Goal: Information Seeking & Learning: Check status

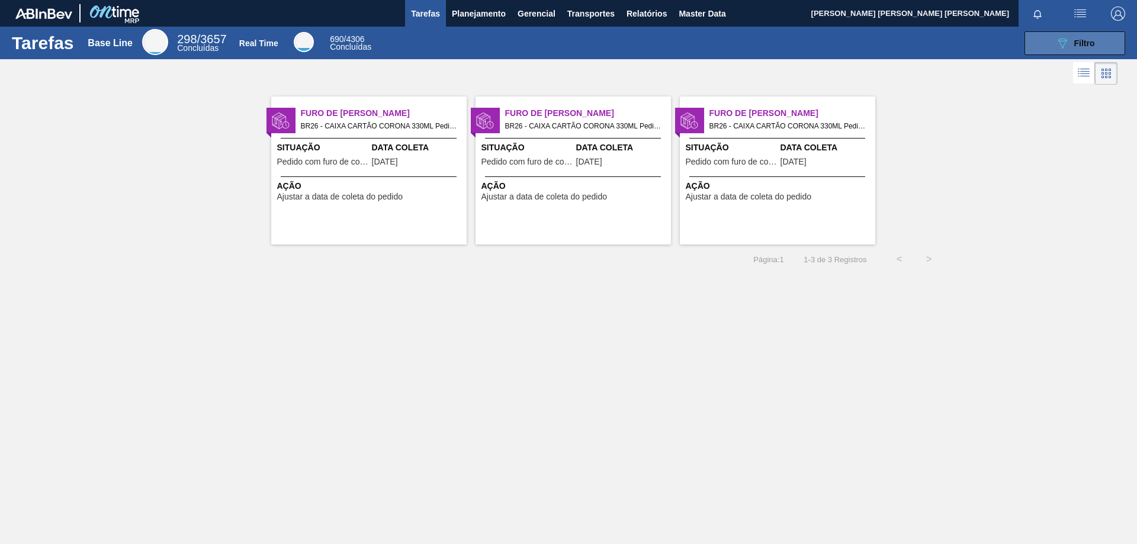
click at [1049, 42] on button "089F7B8B-B2A5-4AFE-B5C0-19BA573D28AC Filtro" at bounding box center [1075, 43] width 101 height 24
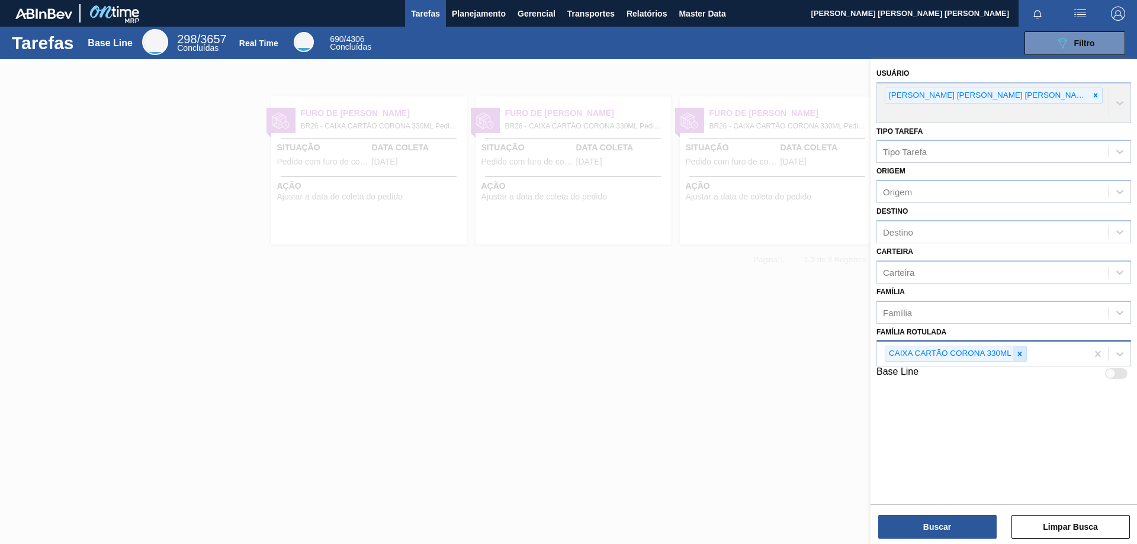
click at [1023, 350] on icon at bounding box center [1020, 354] width 8 height 8
click at [482, 17] on span "Planejamento" at bounding box center [479, 14] width 54 height 14
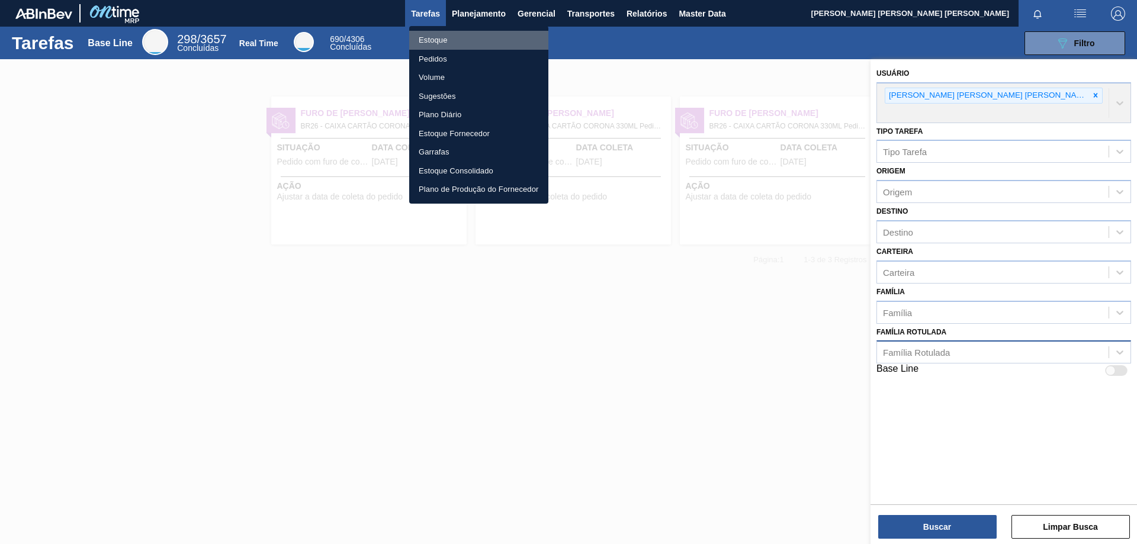
click at [459, 43] on li "Estoque" at bounding box center [478, 40] width 139 height 19
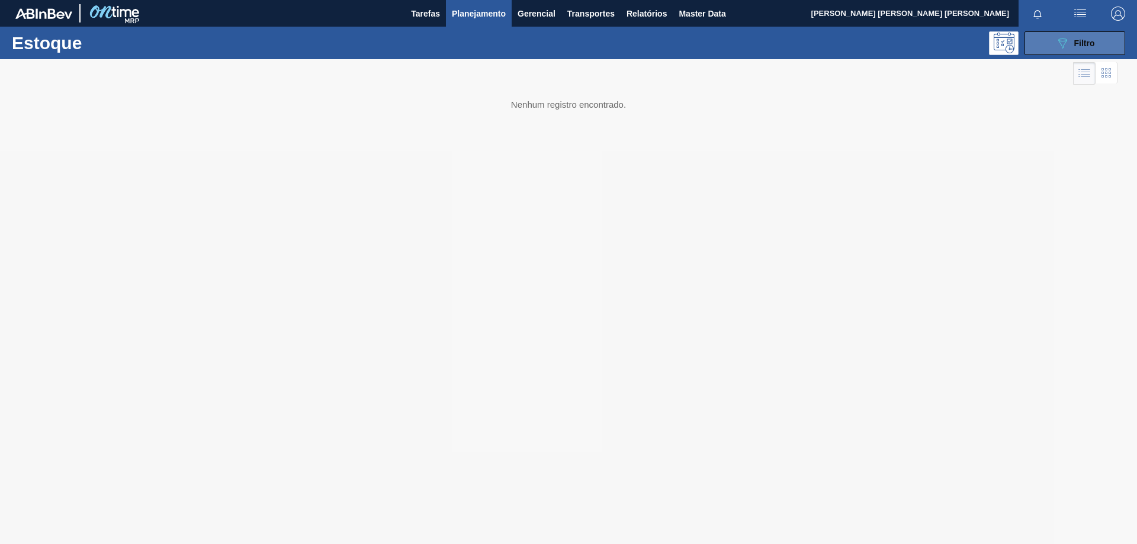
click at [1045, 53] on button "089F7B8B-B2A5-4AFE-B5C0-19BA573D28AC Filtro" at bounding box center [1075, 43] width 101 height 24
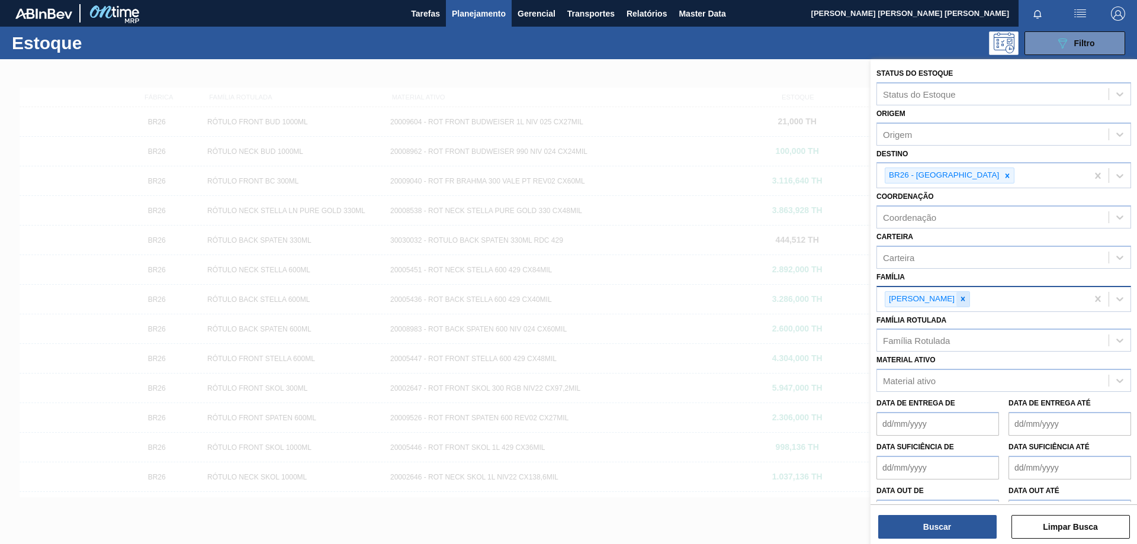
click at [961, 299] on icon at bounding box center [963, 299] width 4 height 4
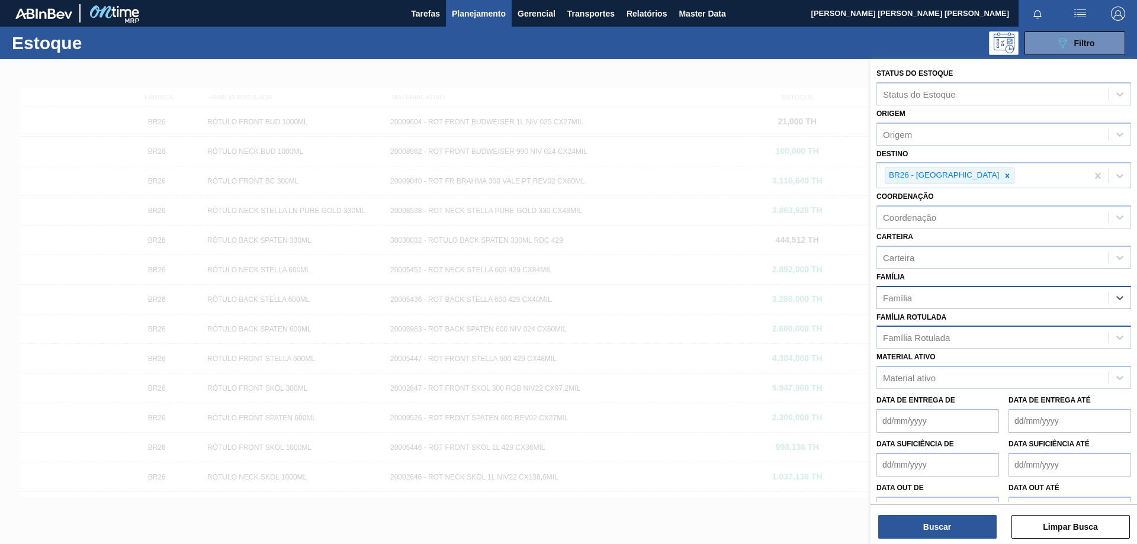
click at [933, 344] on div "Família Rotulada" at bounding box center [993, 337] width 232 height 17
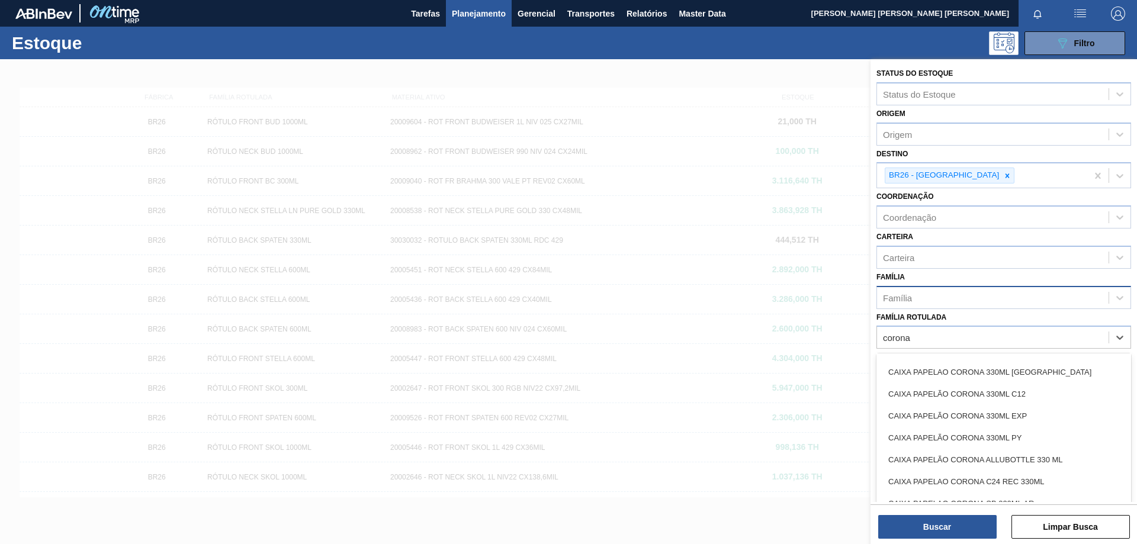
scroll to position [499, 0]
type Rotulada "corona"
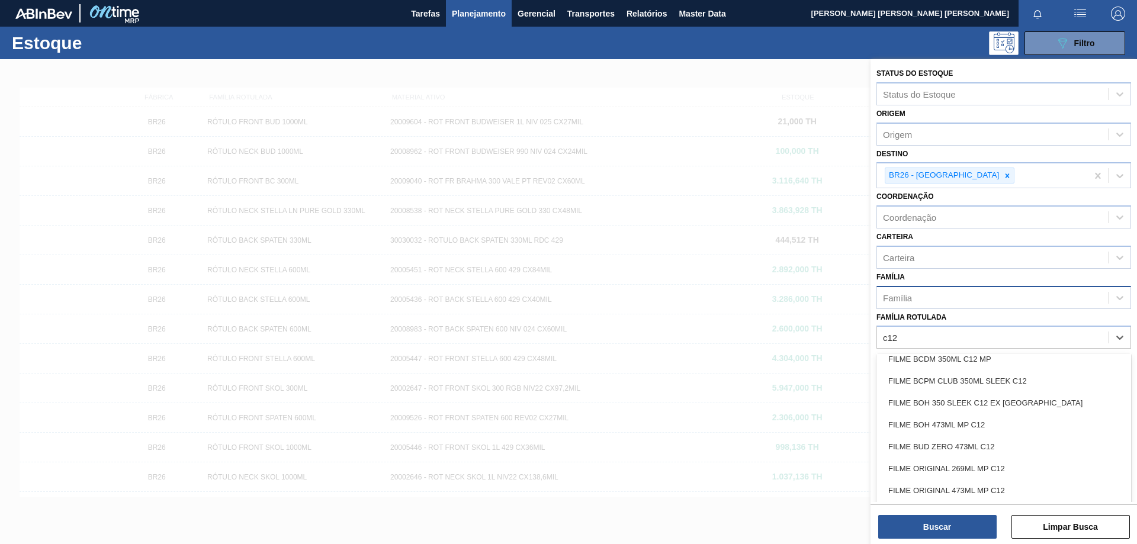
scroll to position [403, 0]
type Rotulada "c12"
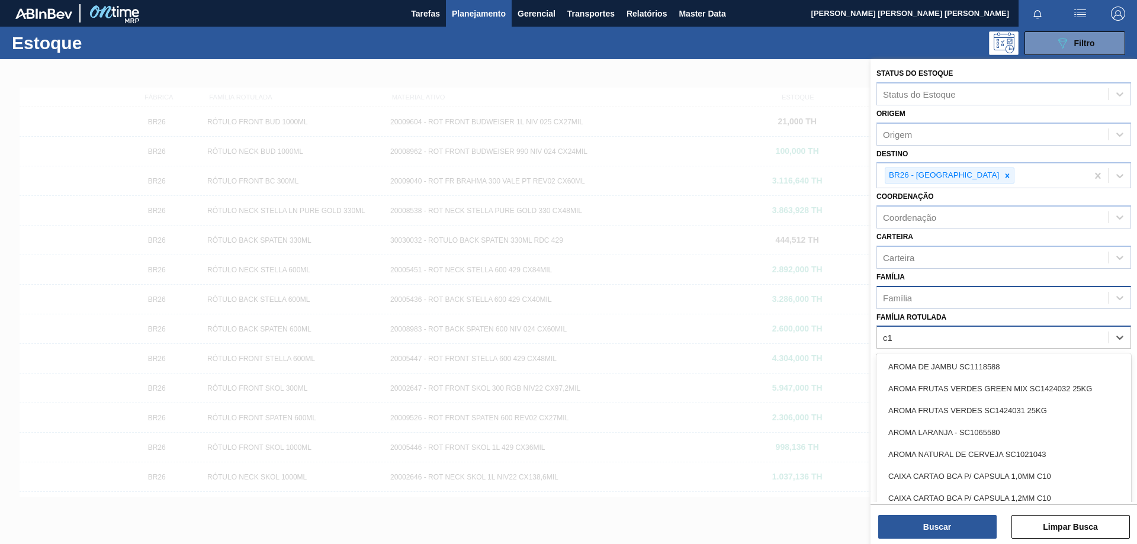
type Rotulada "c12"
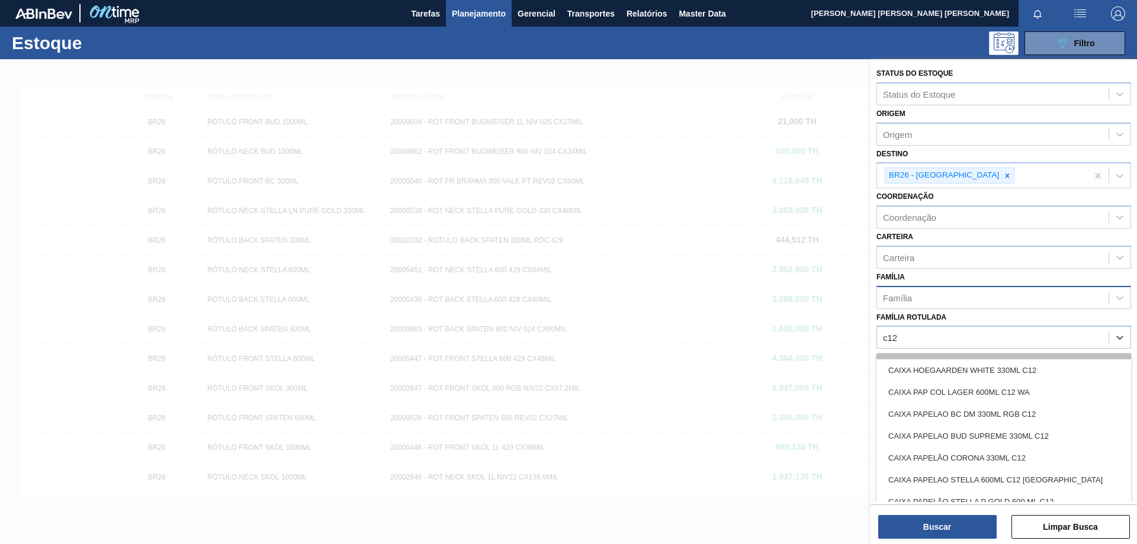
scroll to position [85, 0]
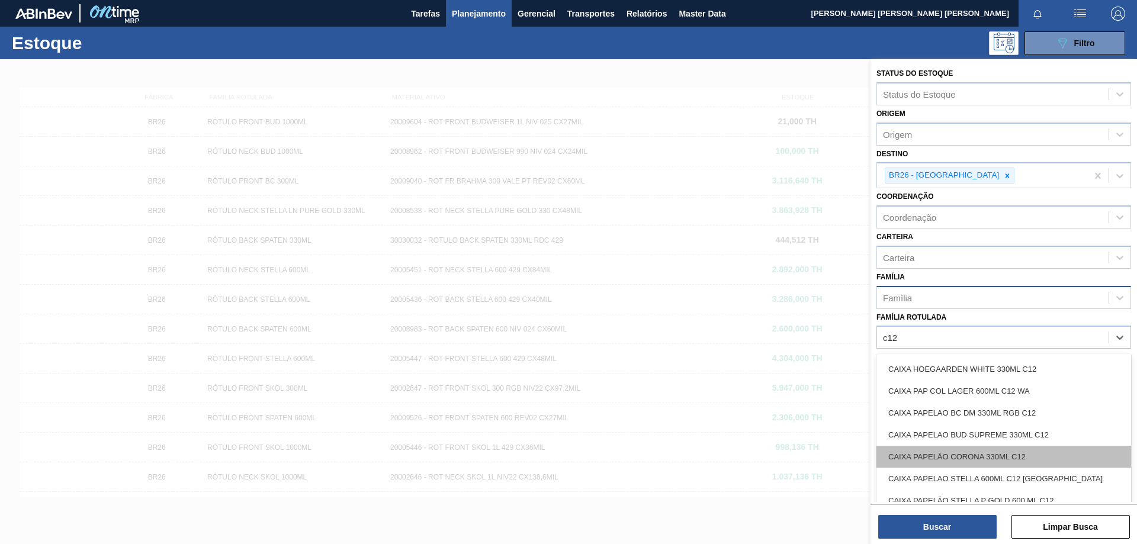
click at [955, 448] on div "CAIXA PAPELÃO CORONA 330ML C12" at bounding box center [1004, 457] width 255 height 22
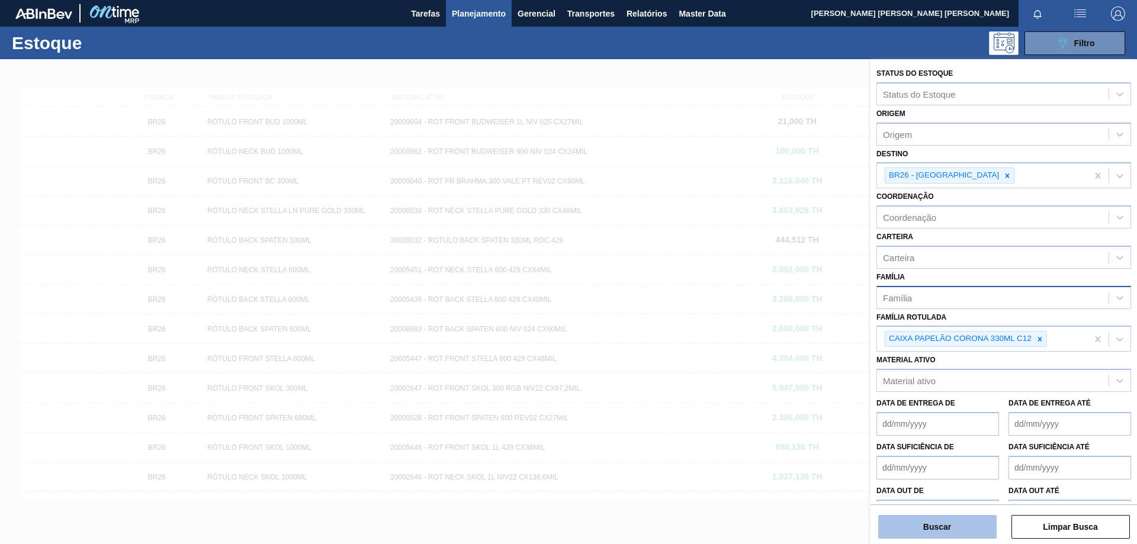
click at [955, 528] on button "Buscar" at bounding box center [937, 527] width 118 height 24
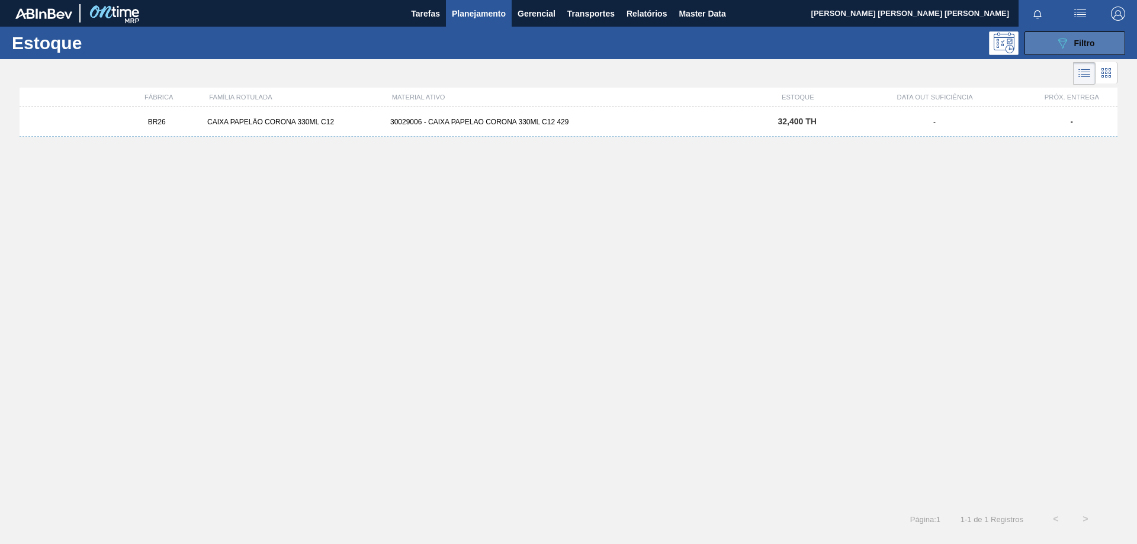
click at [1069, 47] on icon "089F7B8B-B2A5-4AFE-B5C0-19BA573D28AC" at bounding box center [1062, 43] width 14 height 14
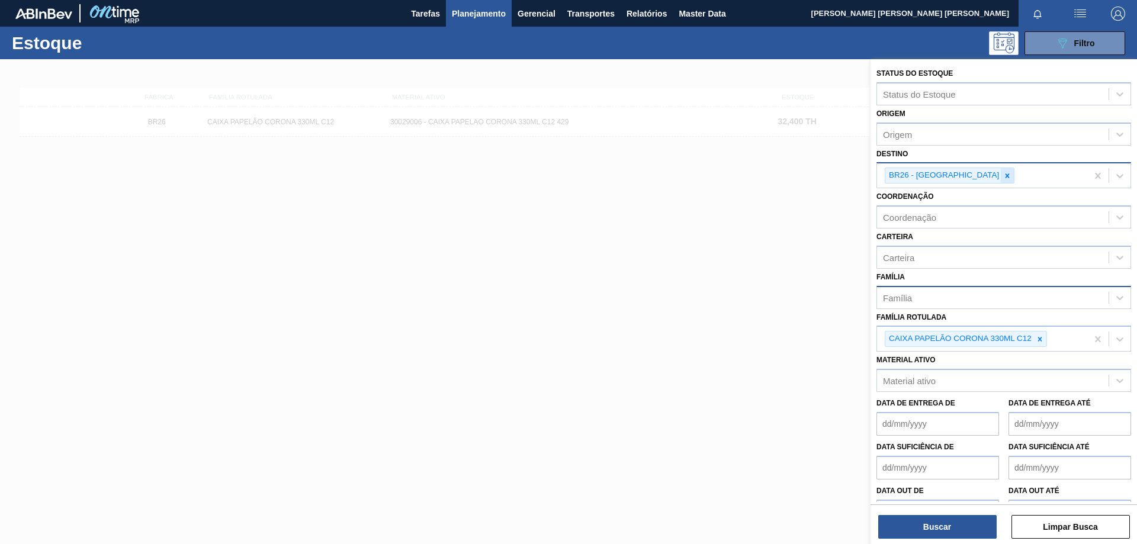
click at [1003, 174] on icon at bounding box center [1007, 176] width 8 height 8
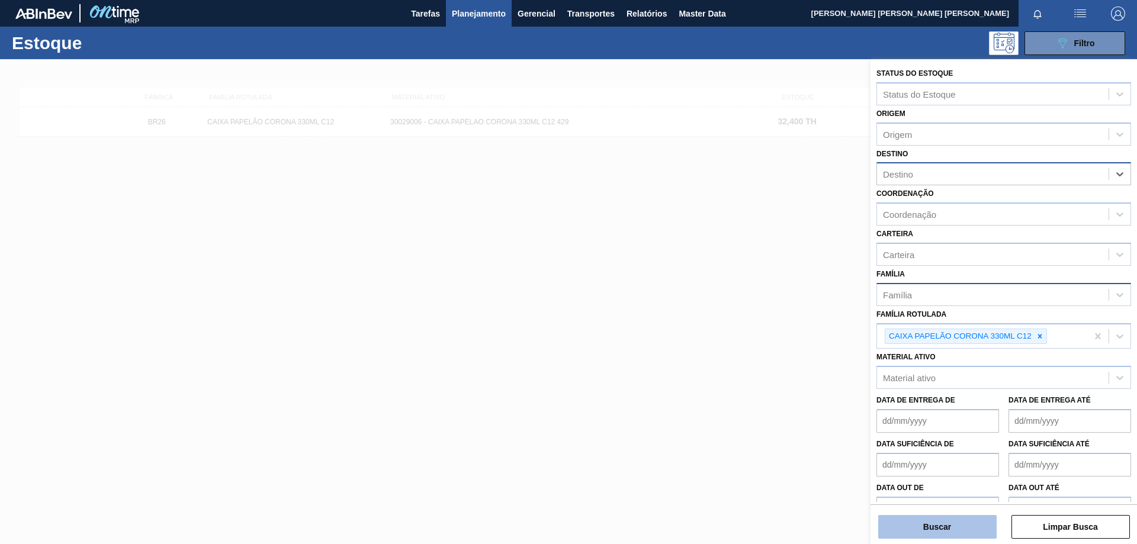
click at [929, 535] on button "Buscar" at bounding box center [937, 527] width 118 height 24
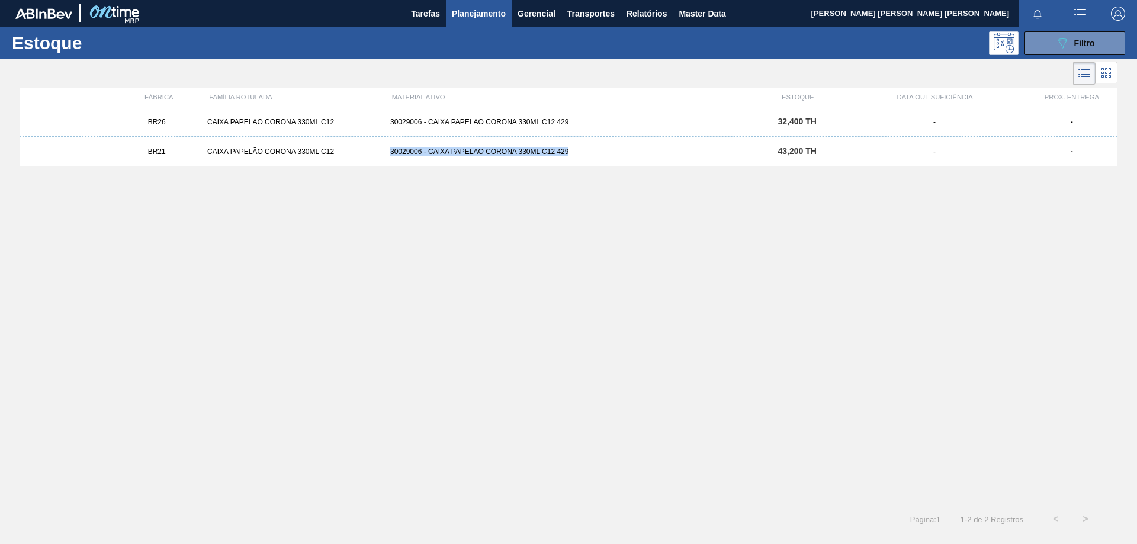
drag, startPoint x: 390, startPoint y: 150, endPoint x: 589, endPoint y: 158, distance: 198.6
click at [589, 158] on div "BR21 CAIXA PAPELÃO CORONA 330ML C12 30029006 - CAIXA PAPELAO CORONA 330ML C12 4…" at bounding box center [569, 152] width 1098 height 30
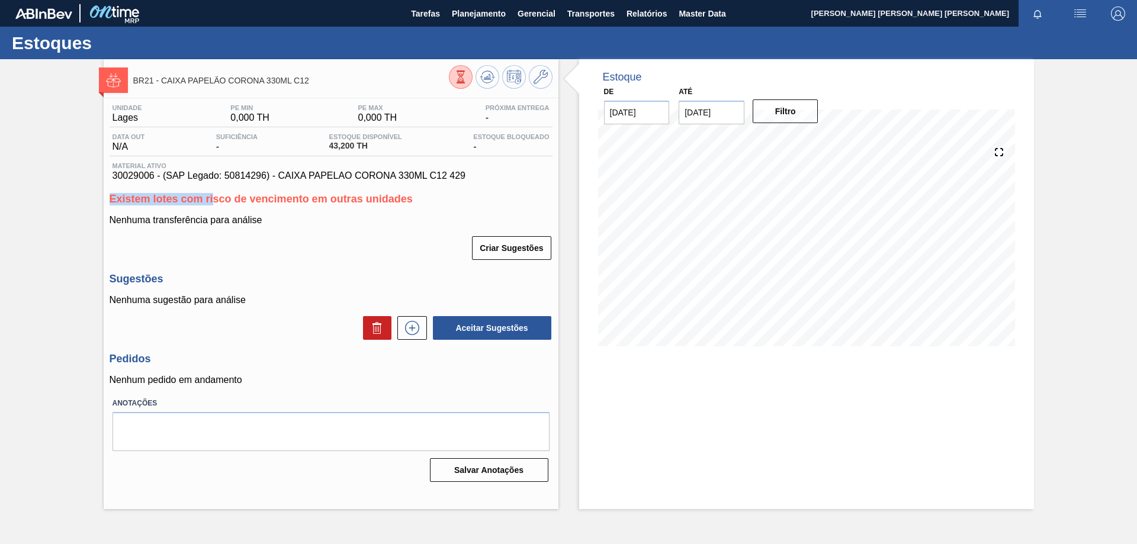
drag, startPoint x: 469, startPoint y: 174, endPoint x: 214, endPoint y: 181, distance: 255.4
click at [214, 181] on div "Unidade Lages PE MIN 0,000 TH PE MAX 0,000 TH Próxima Entrega - Data out N/A Su…" at bounding box center [331, 292] width 455 height 388
click at [15, 192] on div "BR21 - CAIXA PAPELÃO CORONA 330ML C12 Unidade Lages PE MIN 0,000 TH PE MAX 0,00…" at bounding box center [568, 284] width 1137 height 450
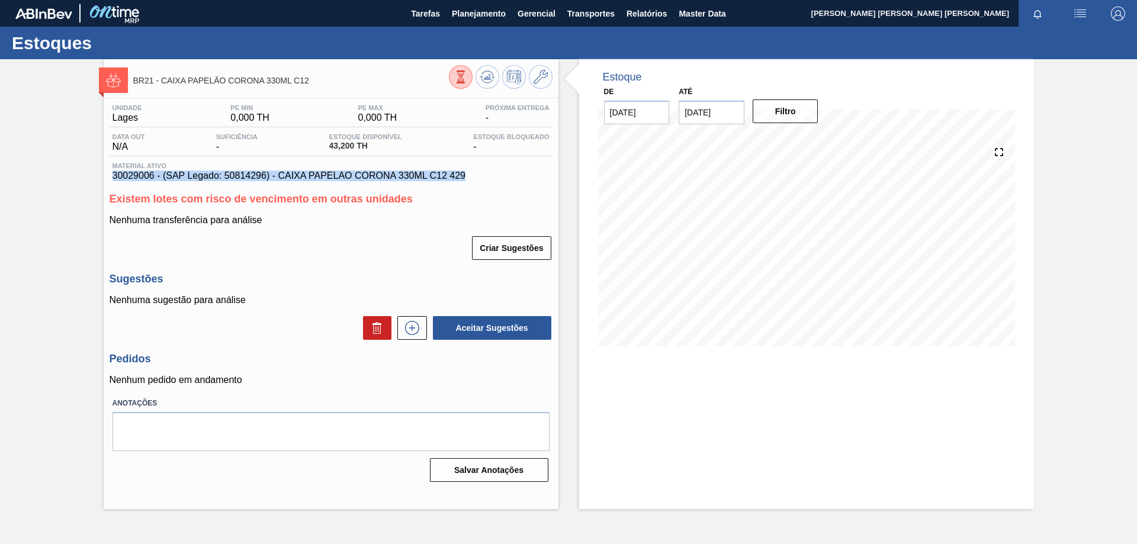
drag, startPoint x: 114, startPoint y: 176, endPoint x: 471, endPoint y: 178, distance: 357.1
click at [471, 178] on span "30029006 - (SAP Legado: 50814296) - CAIXA PAPELAO CORONA 330ML C12 429" at bounding box center [331, 176] width 437 height 11
copy span "30029006 - (SAP Legado: 50814296) - CAIXA PAPELAO CORONA 330ML C12 429"
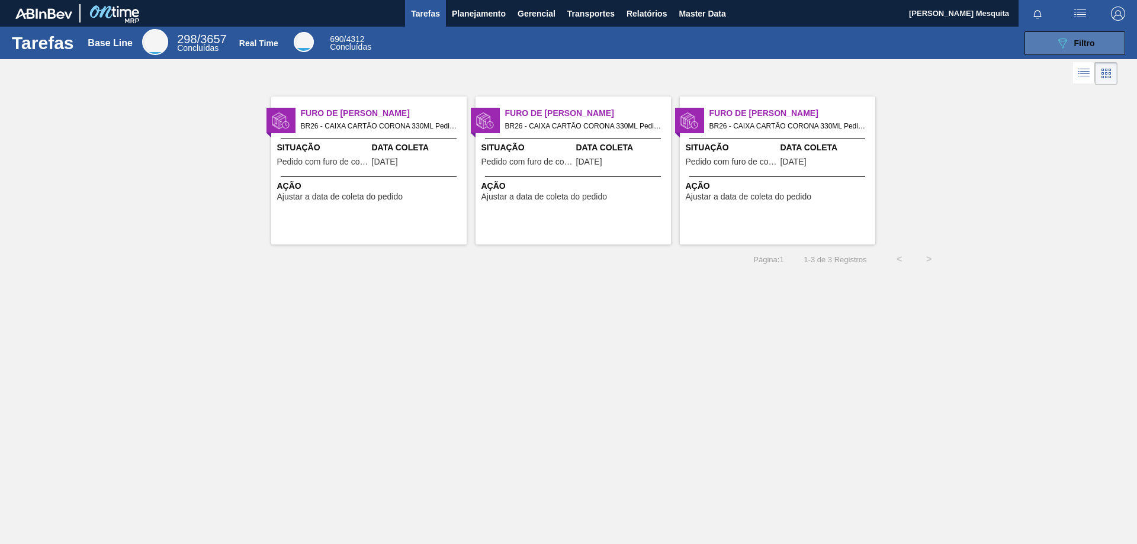
click at [1069, 47] on icon "089F7B8B-B2A5-4AFE-B5C0-19BA573D28AC" at bounding box center [1062, 43] width 14 height 14
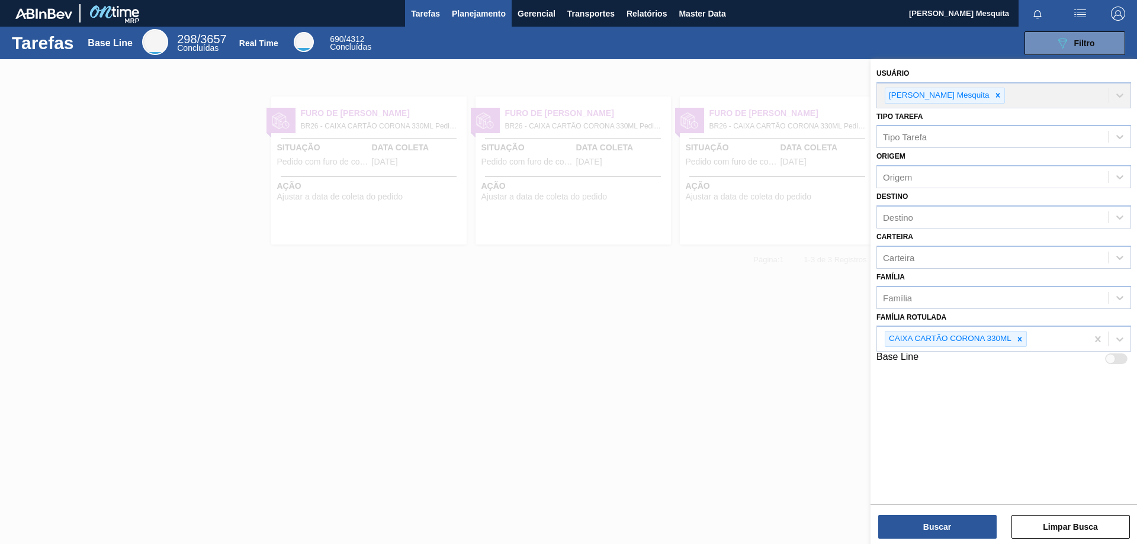
click at [470, 12] on span "Planejamento" at bounding box center [479, 14] width 54 height 14
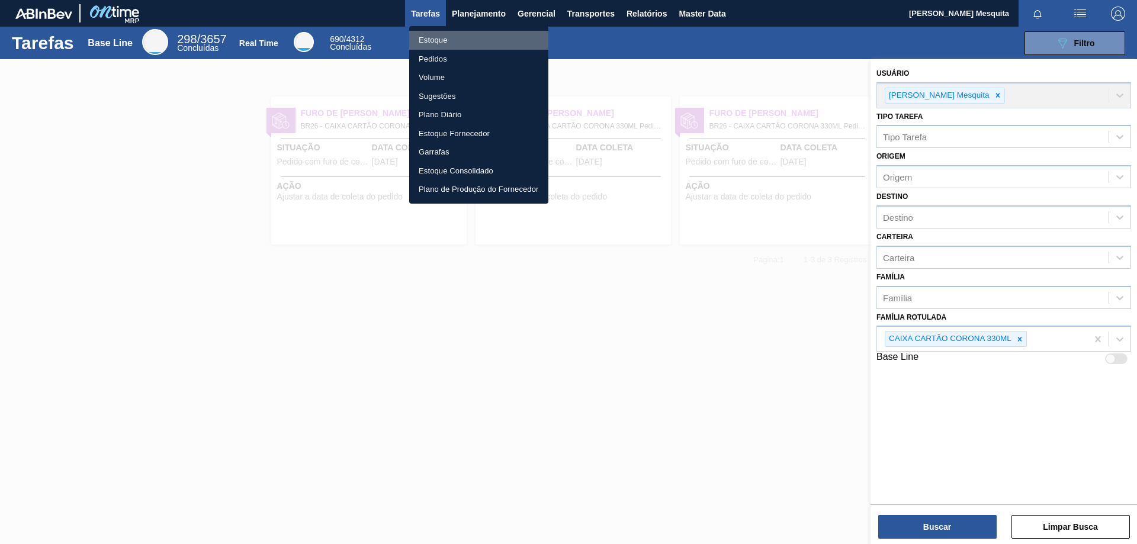
click at [448, 37] on li "Estoque" at bounding box center [478, 40] width 139 height 19
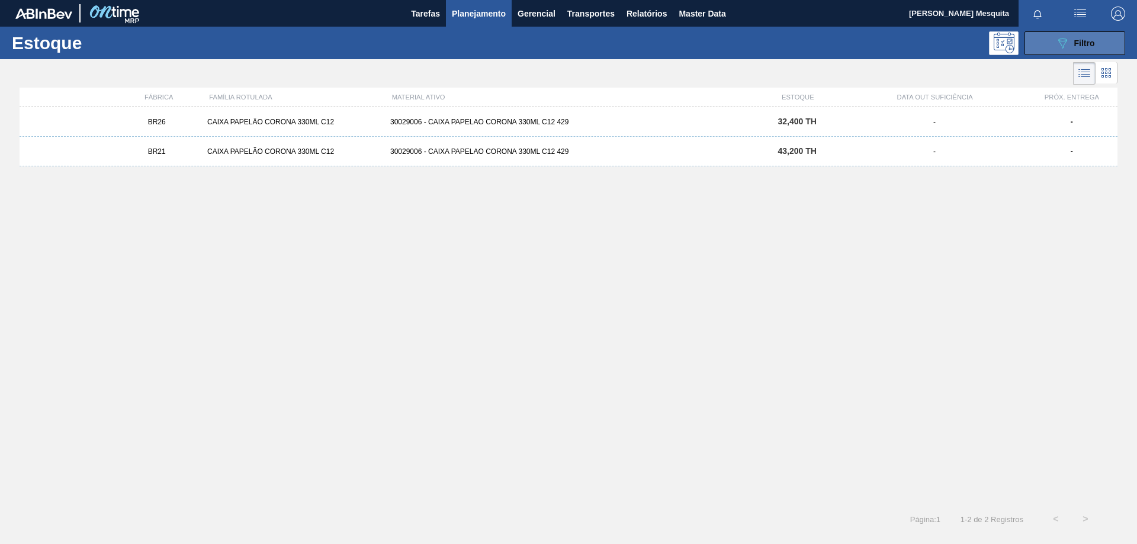
click at [1068, 41] on icon "089F7B8B-B2A5-4AFE-B5C0-19BA573D28AC" at bounding box center [1062, 43] width 14 height 14
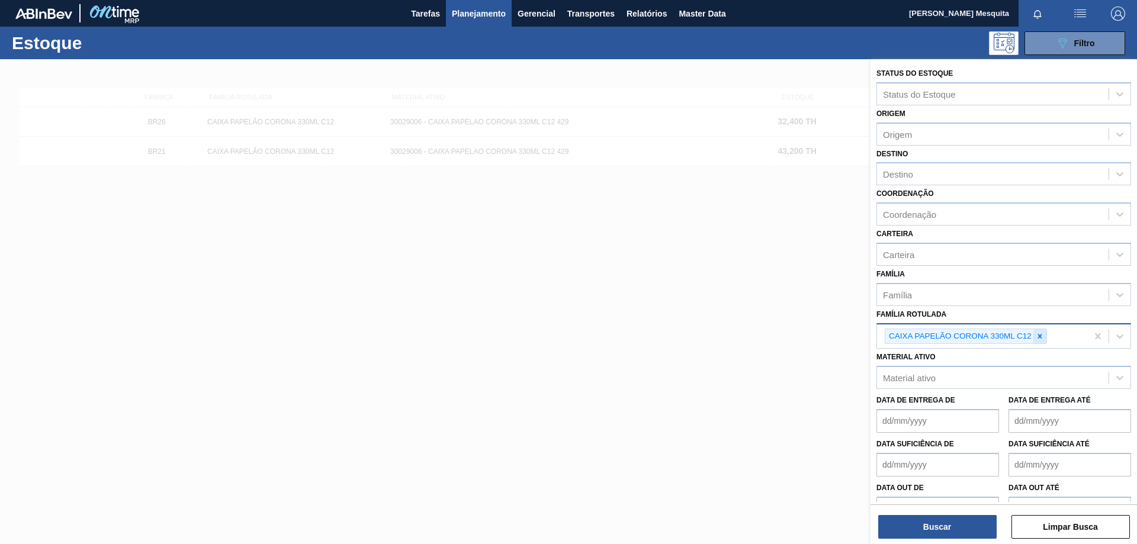
click at [1044, 338] on icon at bounding box center [1040, 336] width 8 height 8
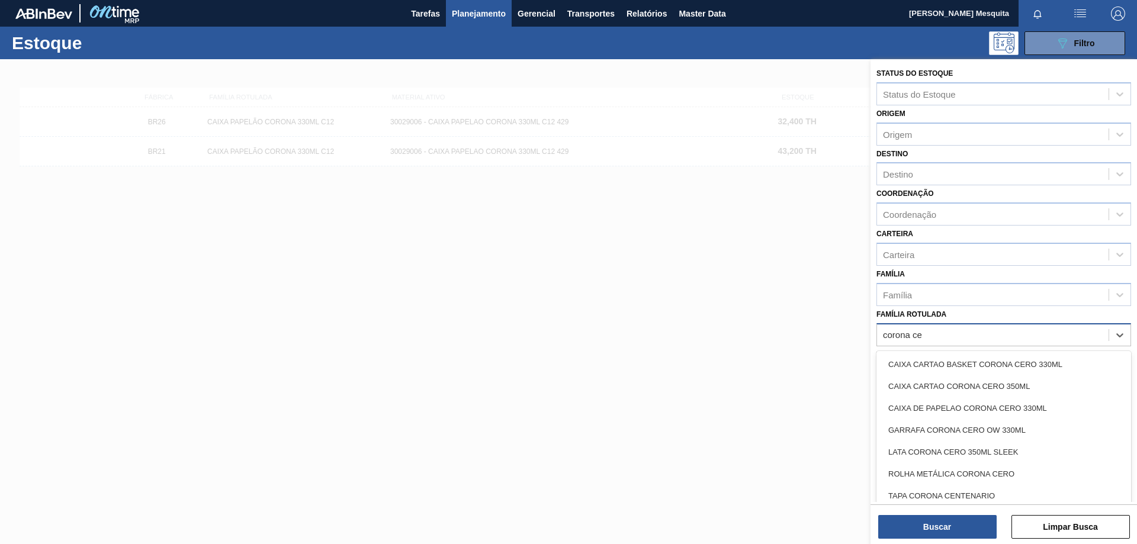
type Rotulada "corona cer"
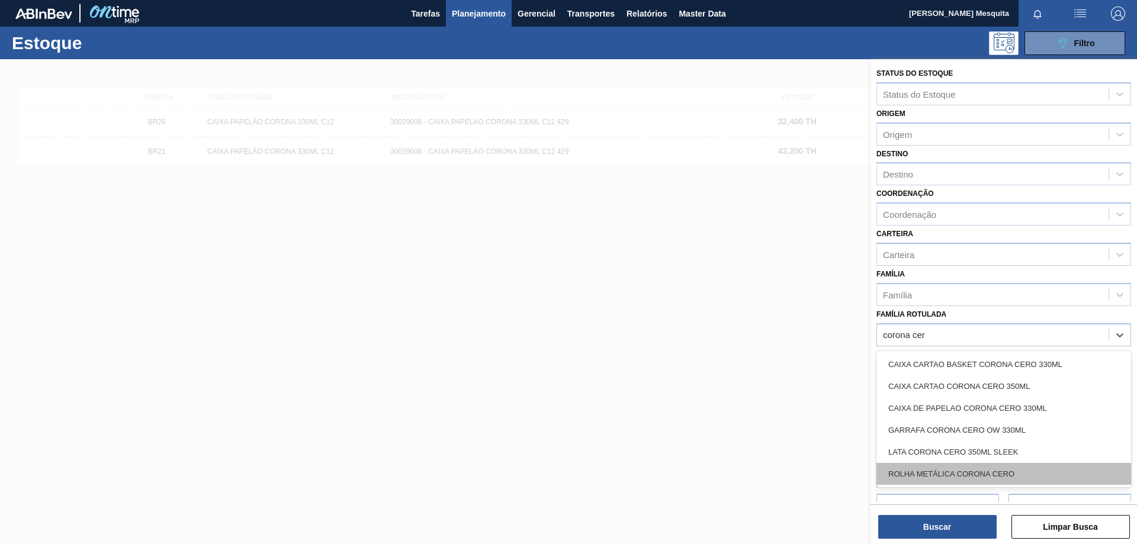
click at [960, 472] on div "ROLHA METÁLICA CORONA CERO" at bounding box center [1004, 474] width 255 height 22
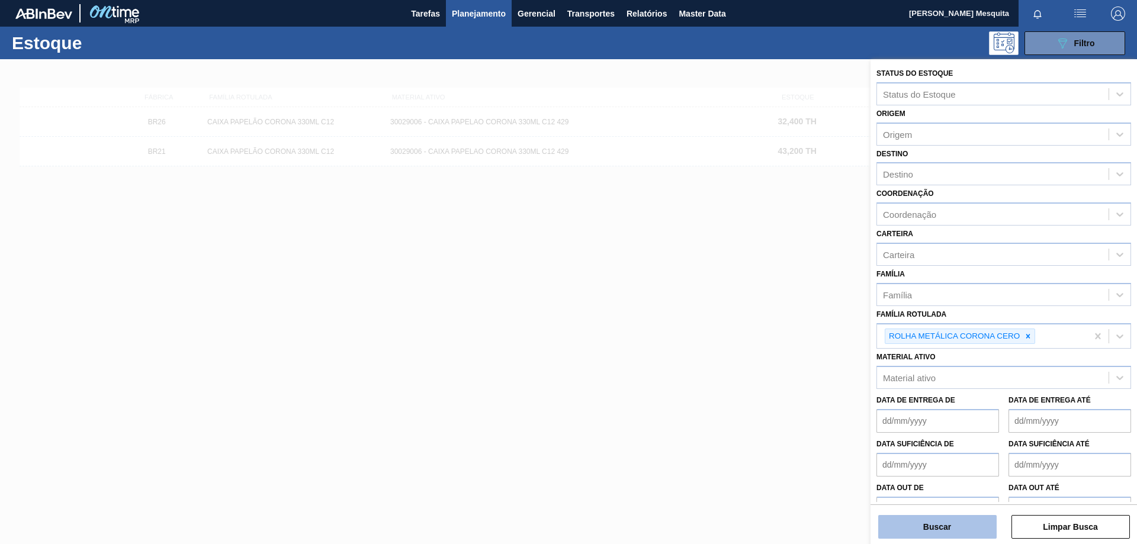
click at [960, 523] on button "Buscar" at bounding box center [937, 527] width 118 height 24
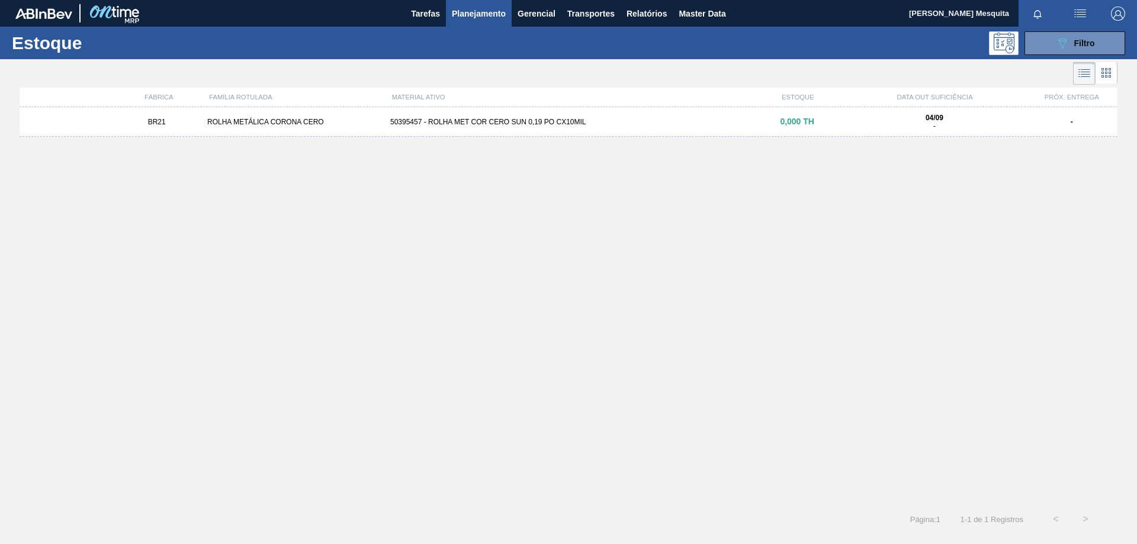
click at [515, 118] on div "50395457 - ROLHA MET COR CERO SUN 0,19 PO CX10MIL" at bounding box center [569, 122] width 366 height 8
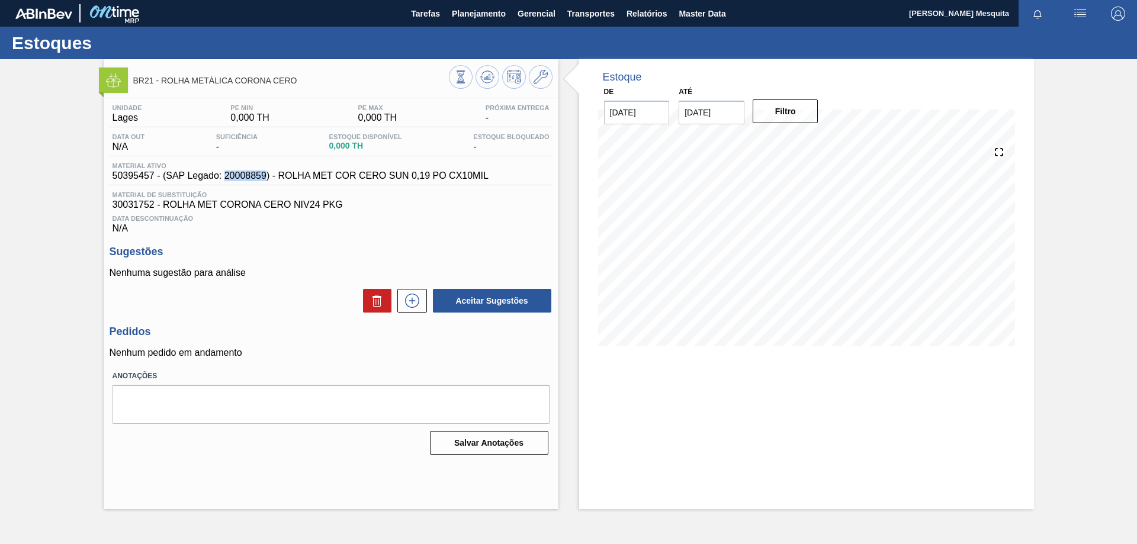
drag, startPoint x: 268, startPoint y: 176, endPoint x: 227, endPoint y: 176, distance: 40.9
click at [227, 176] on span "50395457 - (SAP Legado: 20008859) - ROLHA MET COR CERO SUN 0,19 PO CX10MIL" at bounding box center [301, 176] width 376 height 11
copy span "20008859"
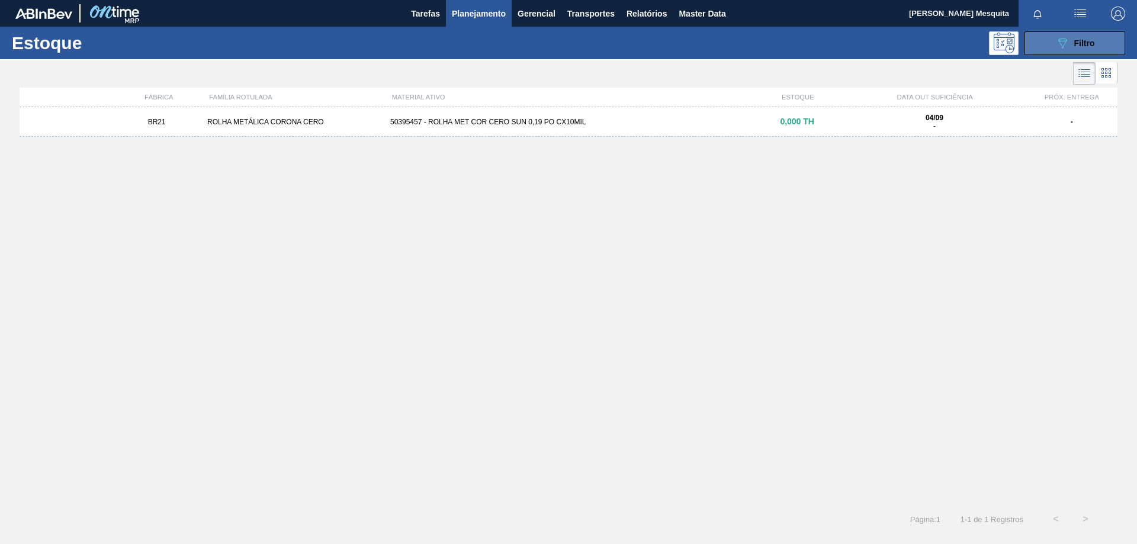
click at [1064, 47] on icon "089F7B8B-B2A5-4AFE-B5C0-19BA573D28AC" at bounding box center [1062, 43] width 14 height 14
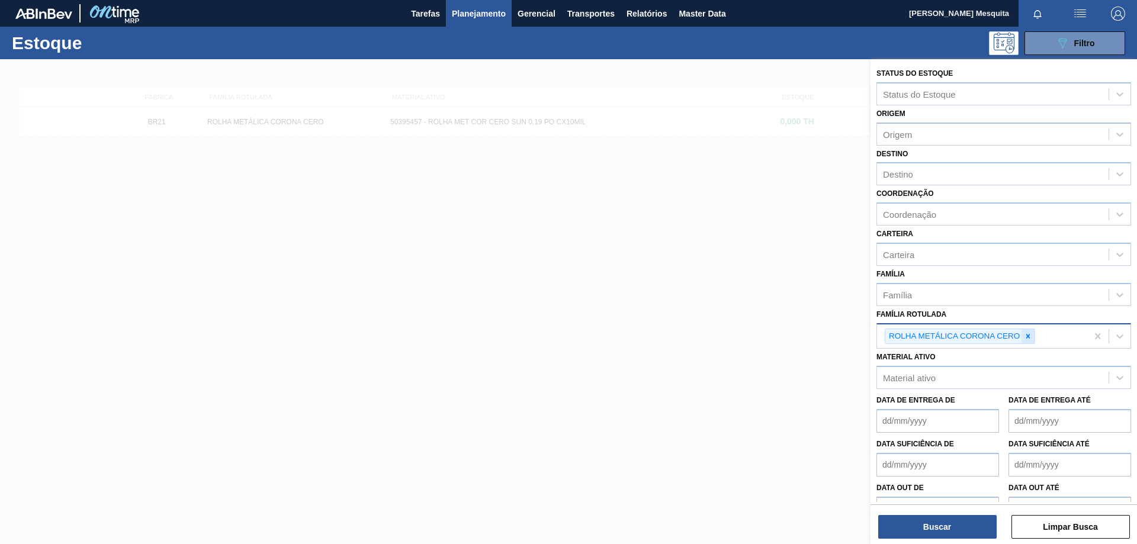
click at [1034, 335] on div at bounding box center [1028, 336] width 13 height 15
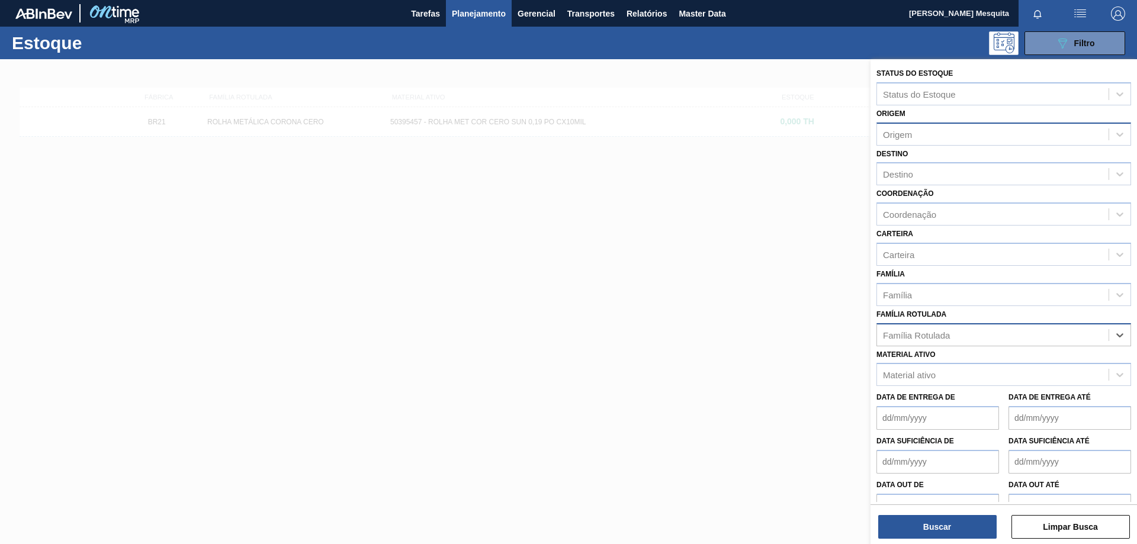
click at [920, 138] on div "Origem" at bounding box center [993, 134] width 232 height 17
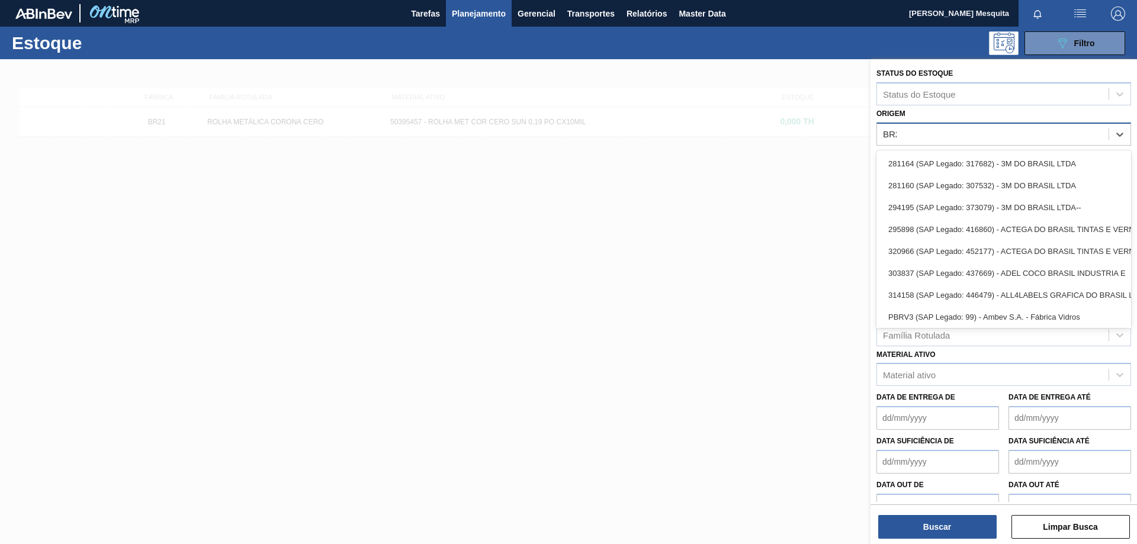
type input "BR21"
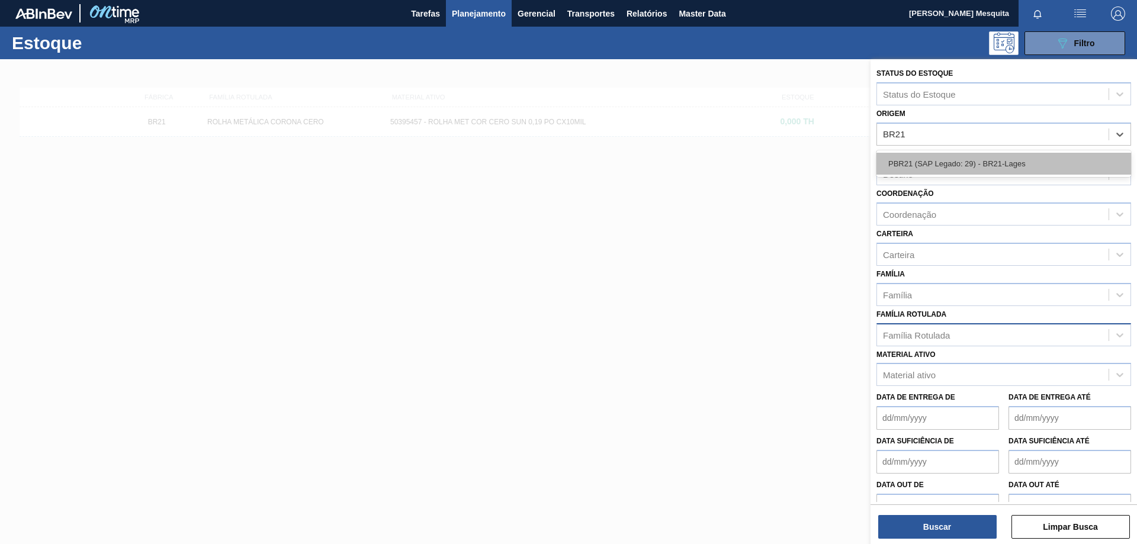
click at [933, 158] on div "PBR21 (SAP Legado: 29) - BR21-Lages" at bounding box center [1004, 164] width 255 height 22
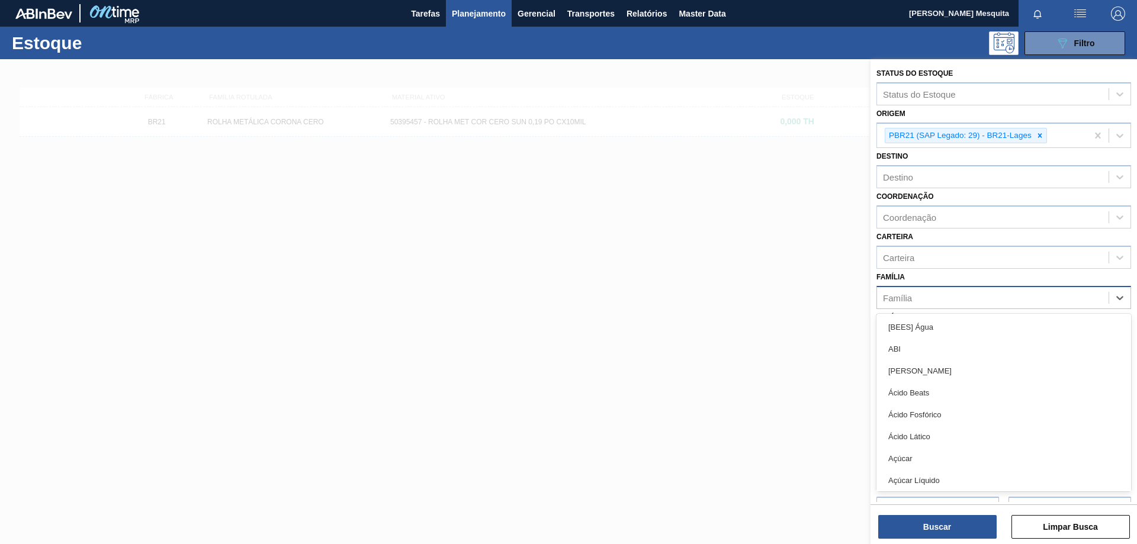
click at [929, 300] on div "Família" at bounding box center [993, 297] width 232 height 17
type input "ROLH"
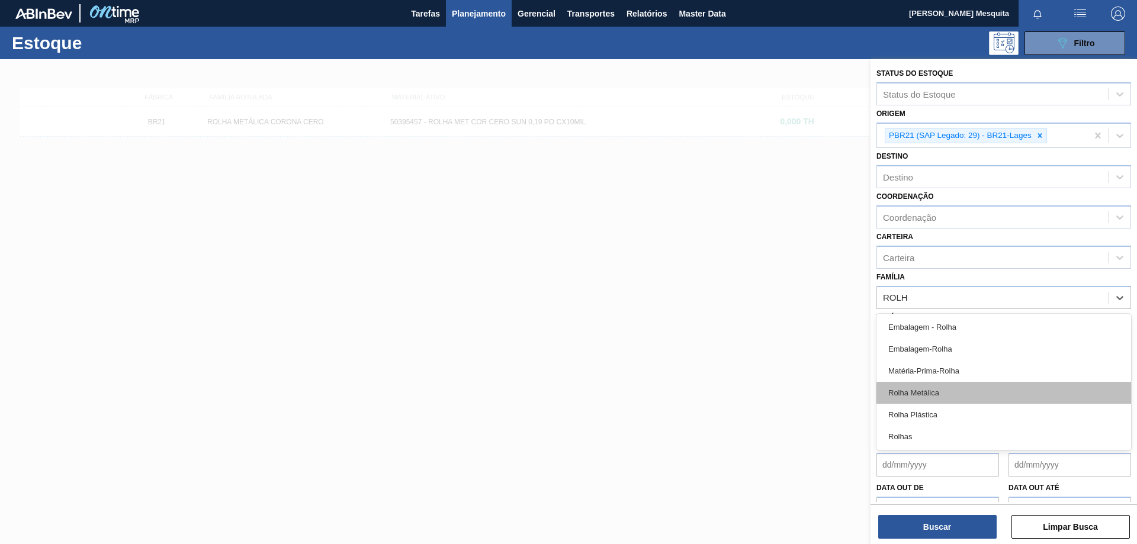
click at [929, 390] on div "Rolha Metálica" at bounding box center [1004, 393] width 255 height 22
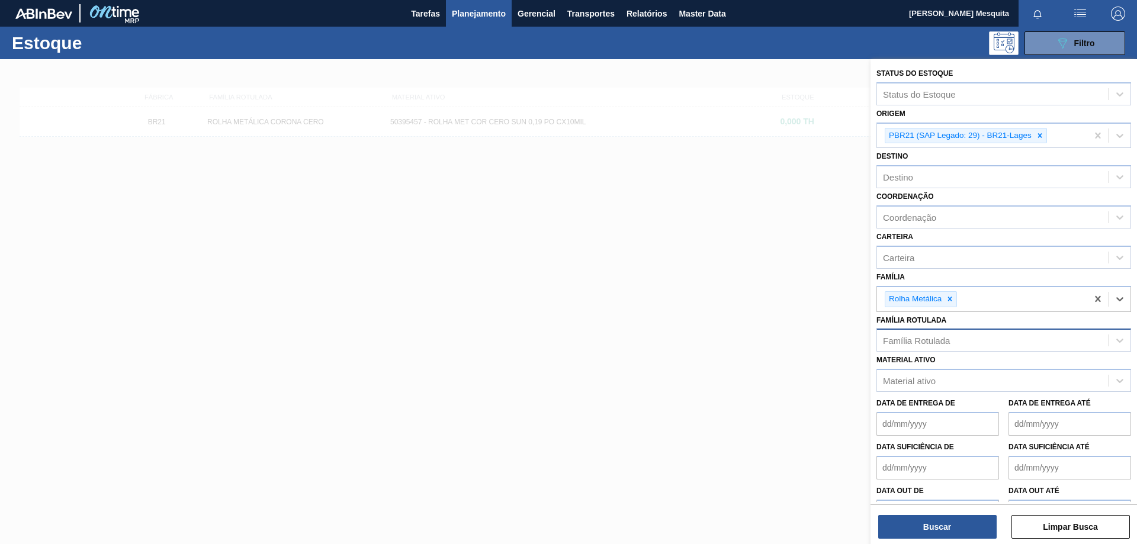
click at [935, 541] on div "Status do Estoque Status do Estoque Origem PBR21 (SAP Legado: 29) - BR21-Lages …" at bounding box center [1004, 302] width 267 height 487
click at [942, 537] on button "Buscar" at bounding box center [937, 527] width 118 height 24
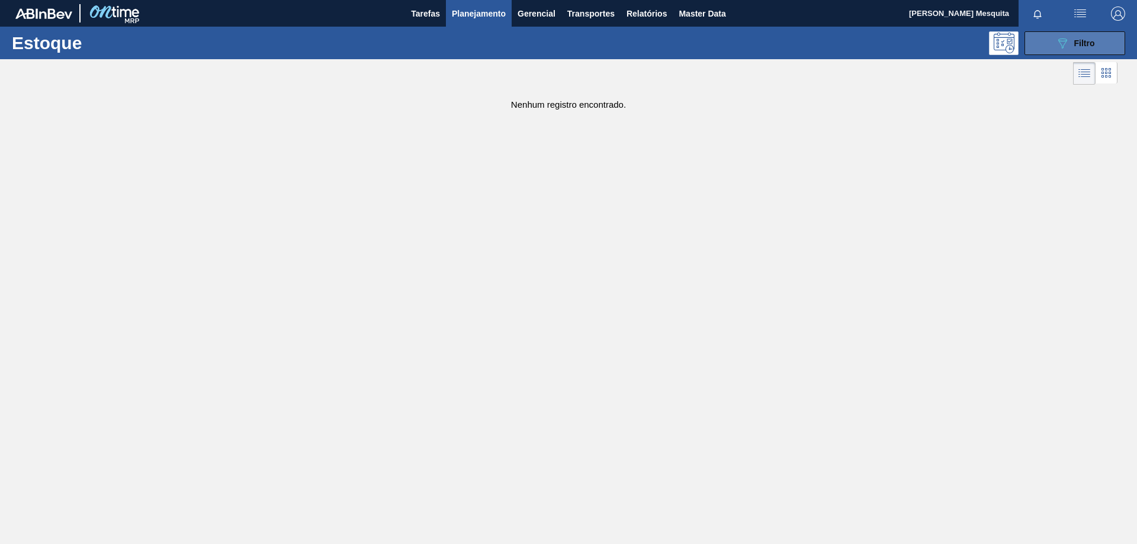
click at [1067, 41] on icon "089F7B8B-B2A5-4AFE-B5C0-19BA573D28AC" at bounding box center [1062, 43] width 14 height 14
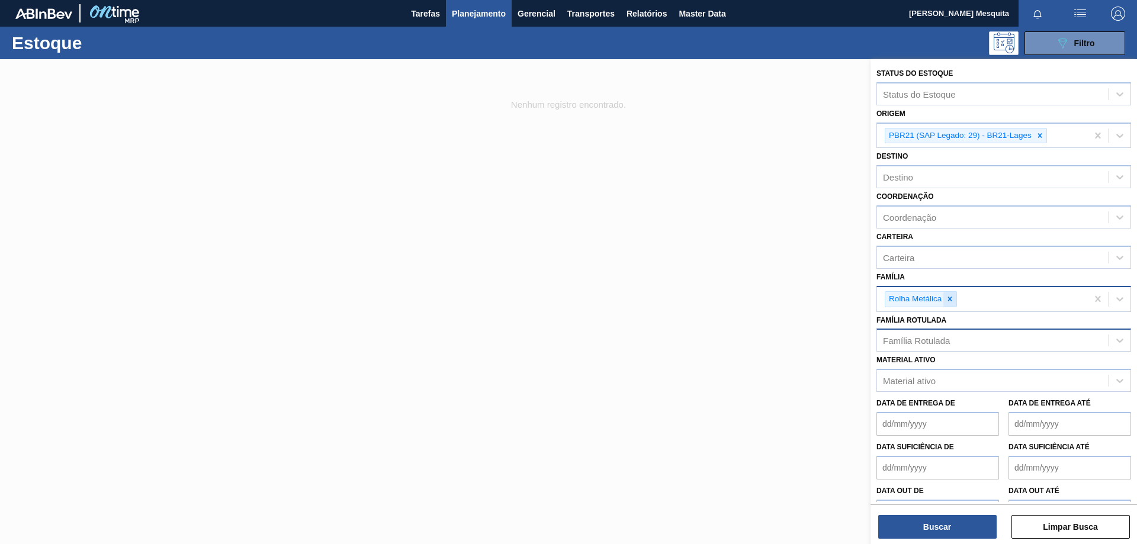
click at [951, 303] on icon at bounding box center [950, 299] width 8 height 8
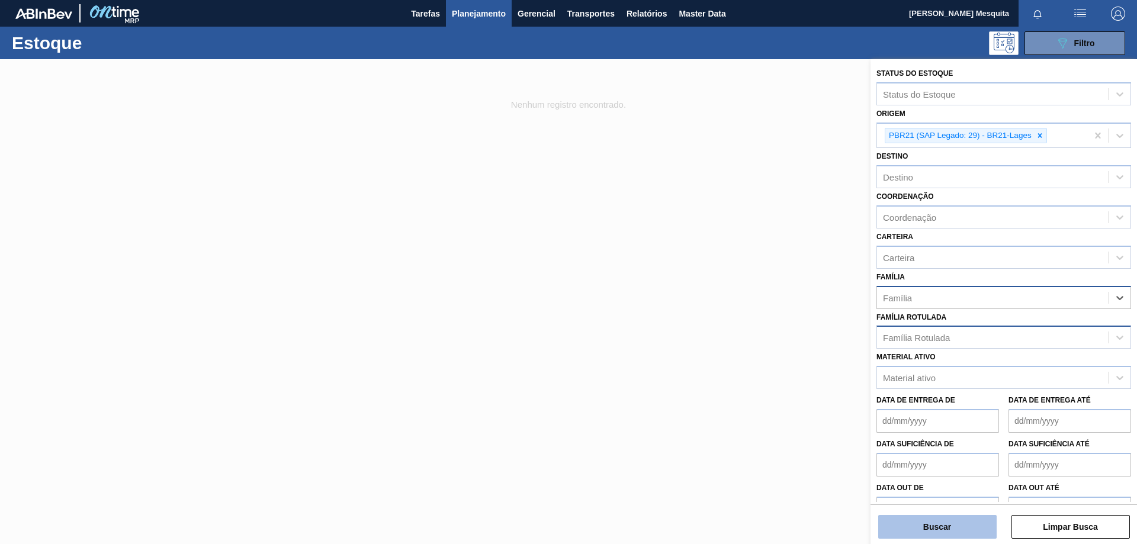
click at [945, 525] on button "Buscar" at bounding box center [937, 527] width 118 height 24
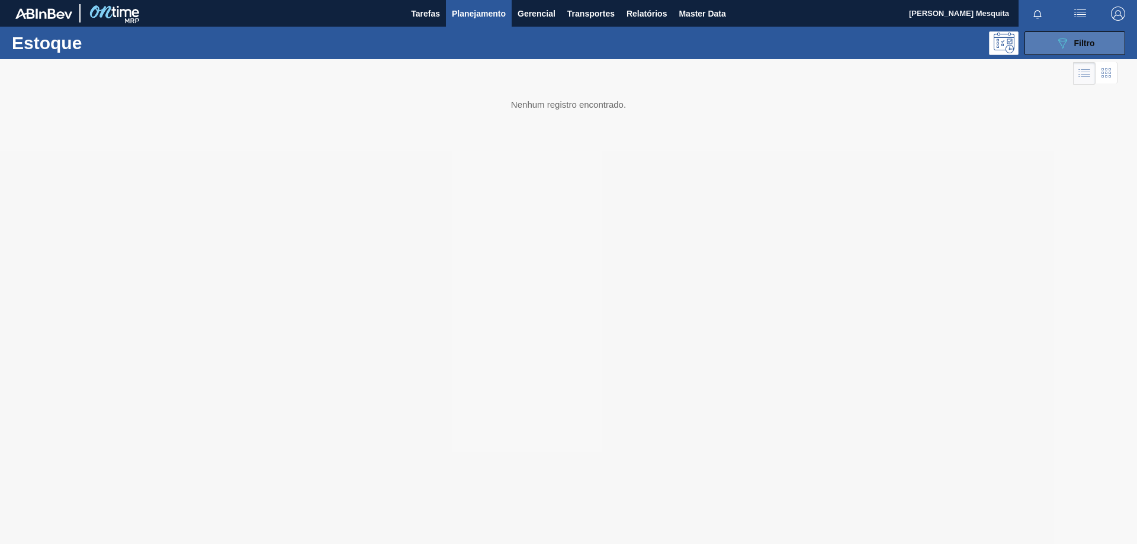
click at [1061, 52] on button "089F7B8B-B2A5-4AFE-B5C0-19BA573D28AC Filtro" at bounding box center [1075, 43] width 101 height 24
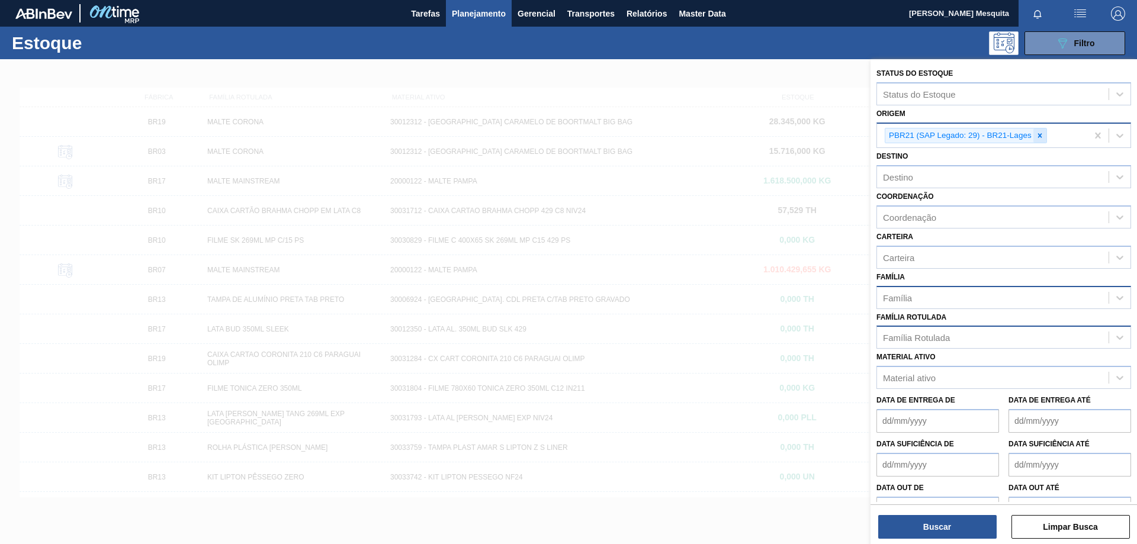
click at [1044, 133] on icon at bounding box center [1040, 135] width 8 height 8
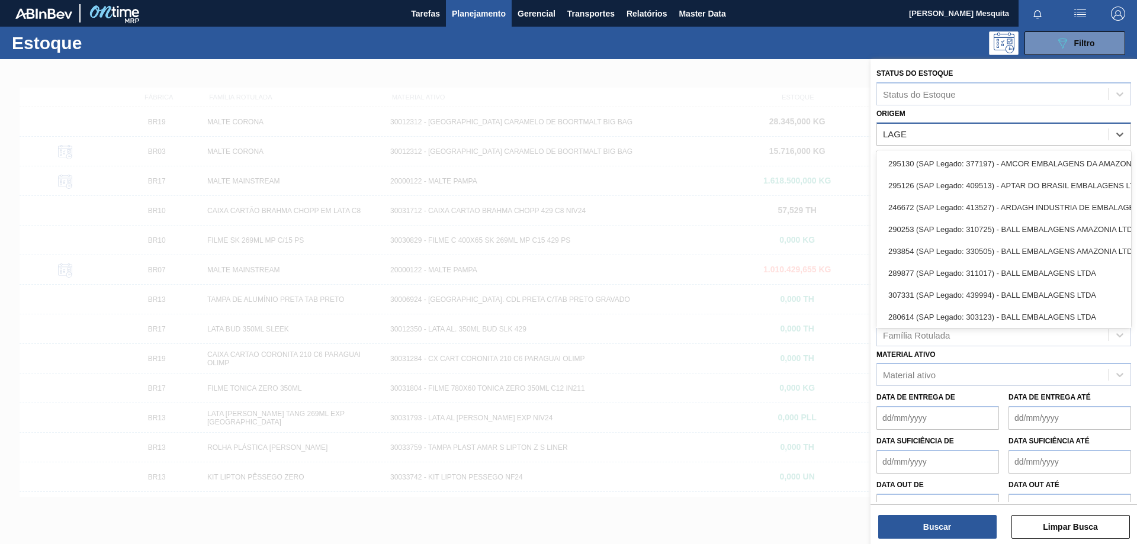
type input "LAGES"
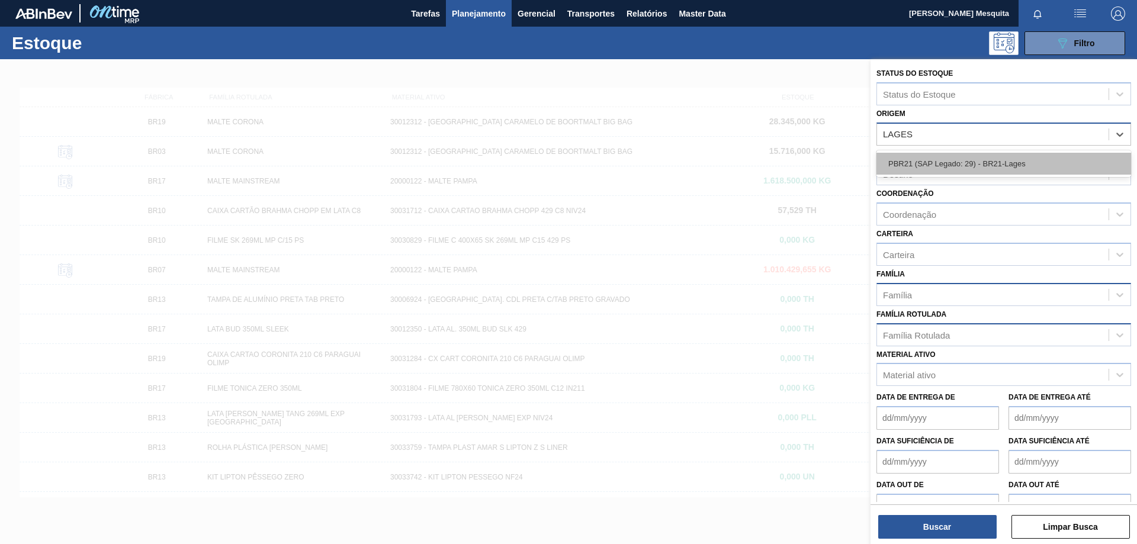
click at [1015, 161] on div "PBR21 (SAP Legado: 29) - BR21-Lages" at bounding box center [1004, 164] width 255 height 22
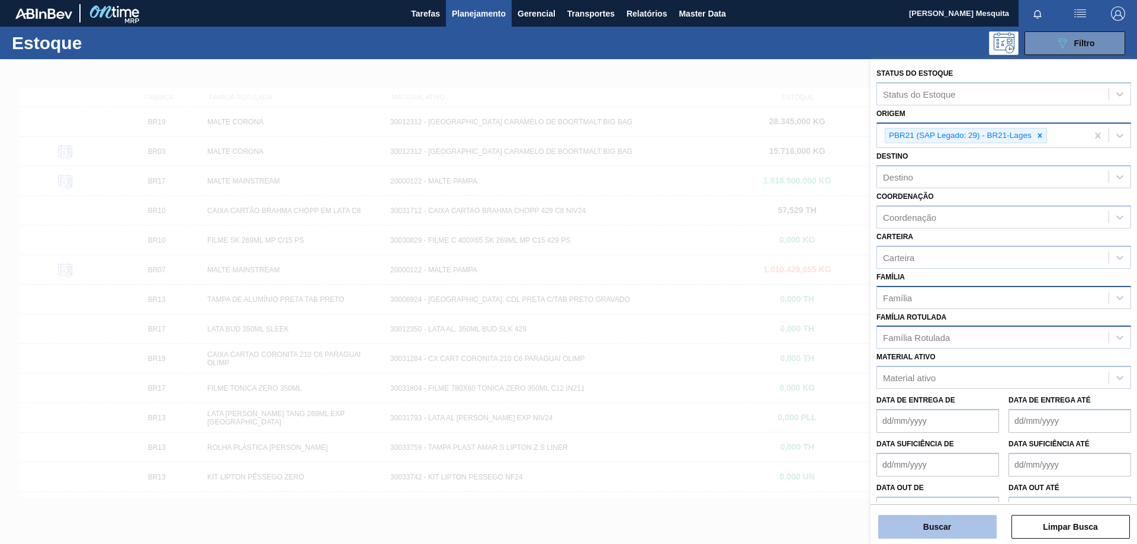
click at [948, 528] on button "Buscar" at bounding box center [937, 527] width 118 height 24
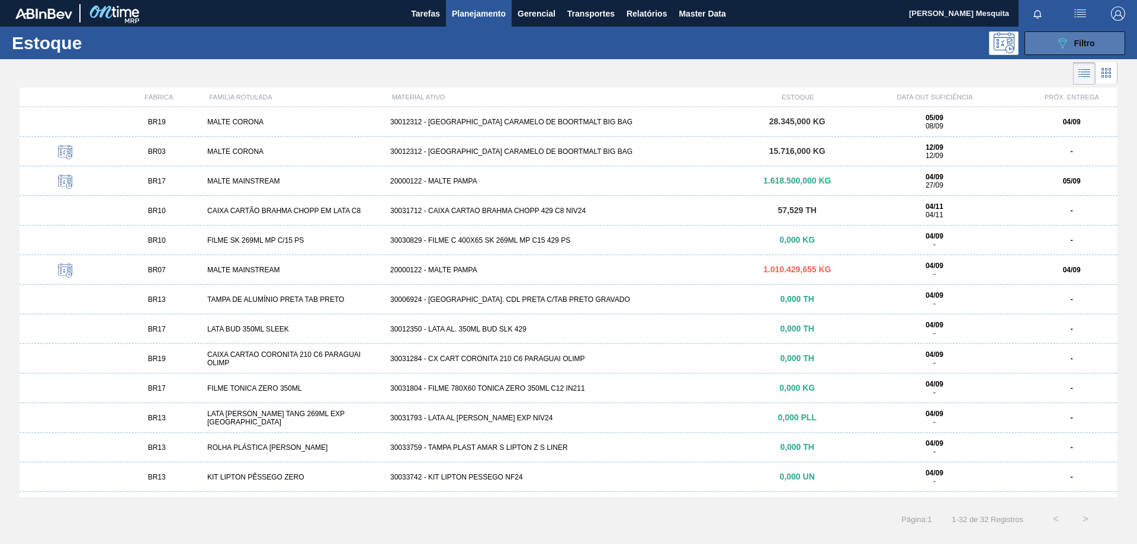
click at [1071, 42] on div "089F7B8B-B2A5-4AFE-B5C0-19BA573D28AC Filtro" at bounding box center [1075, 43] width 40 height 14
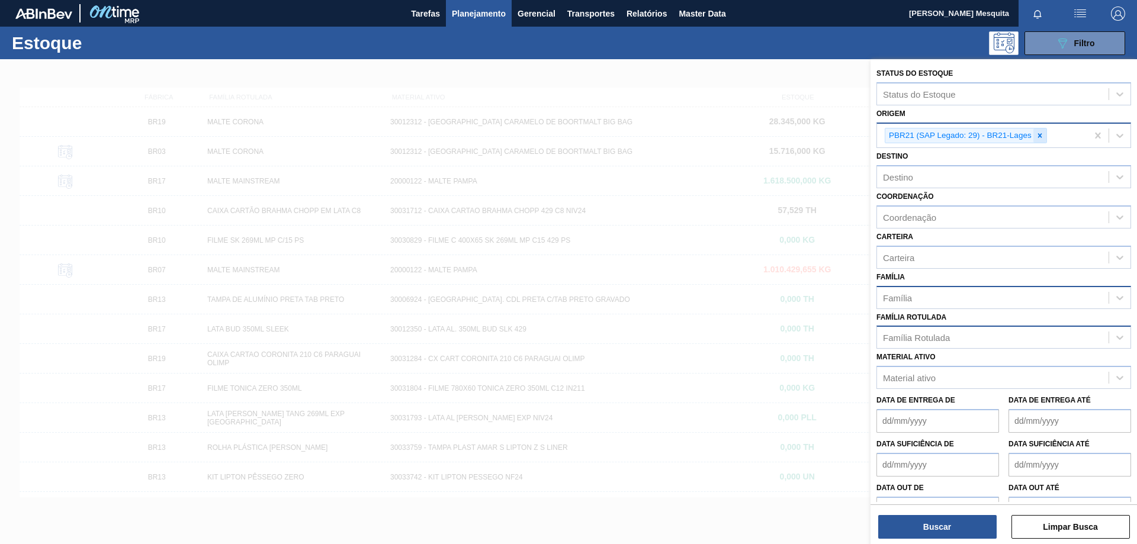
click at [1043, 134] on icon at bounding box center [1040, 135] width 8 height 8
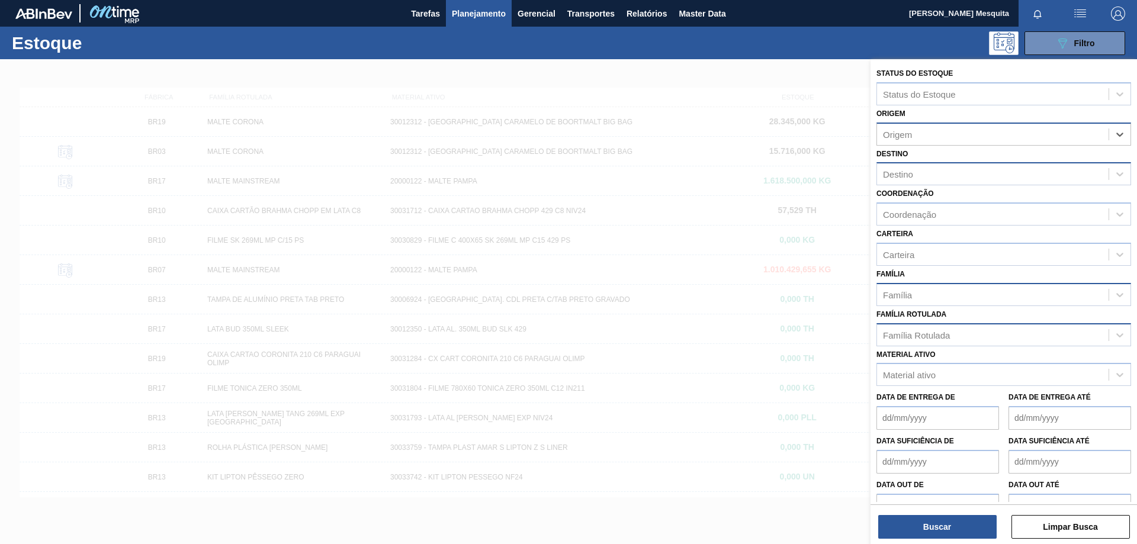
click at [978, 169] on div "Destino" at bounding box center [993, 174] width 232 height 17
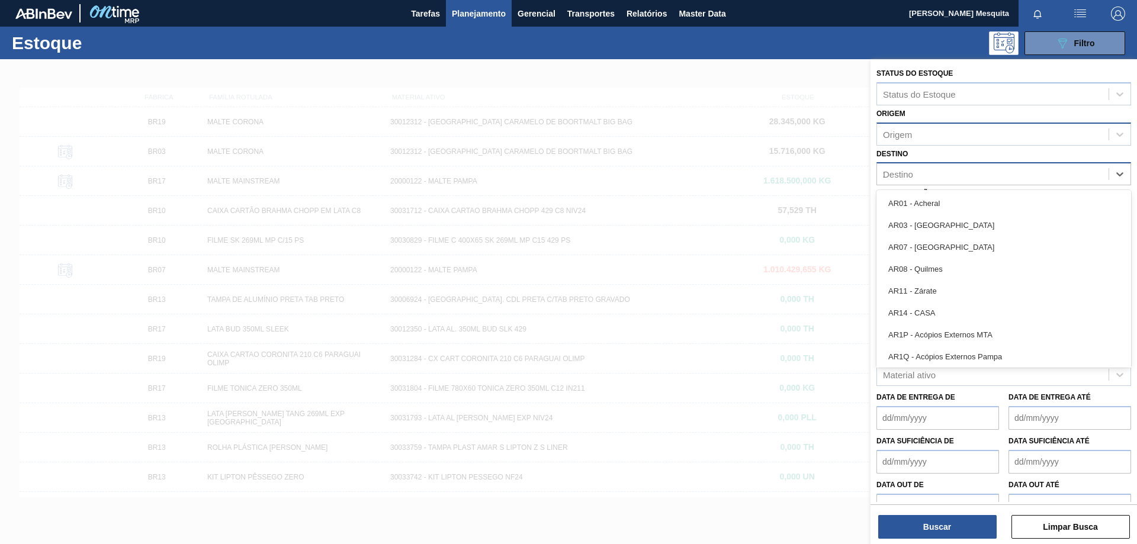
type input "21"
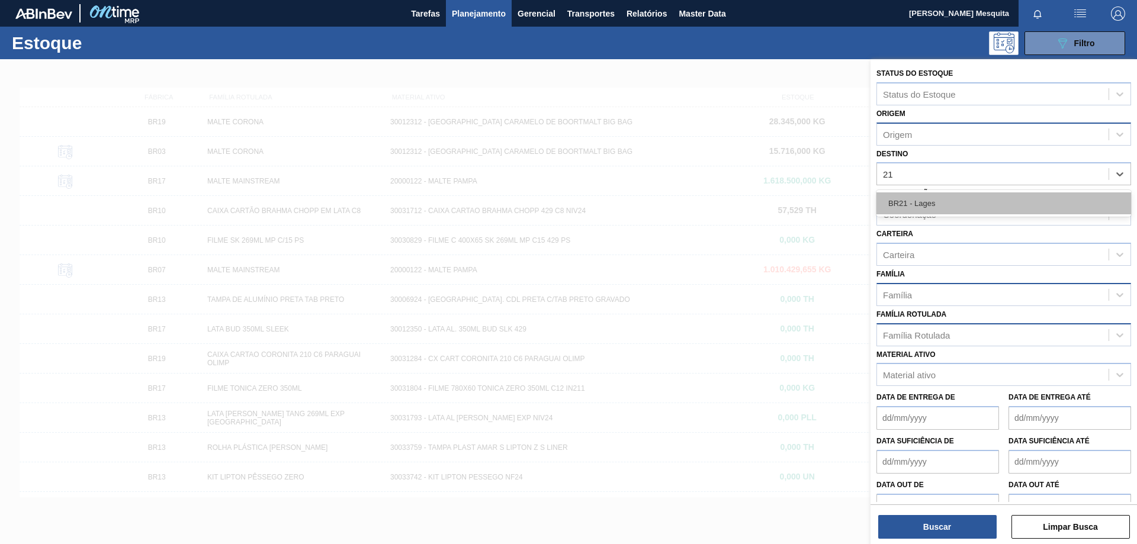
click at [962, 197] on div "BR21 - Lages" at bounding box center [1004, 203] width 255 height 22
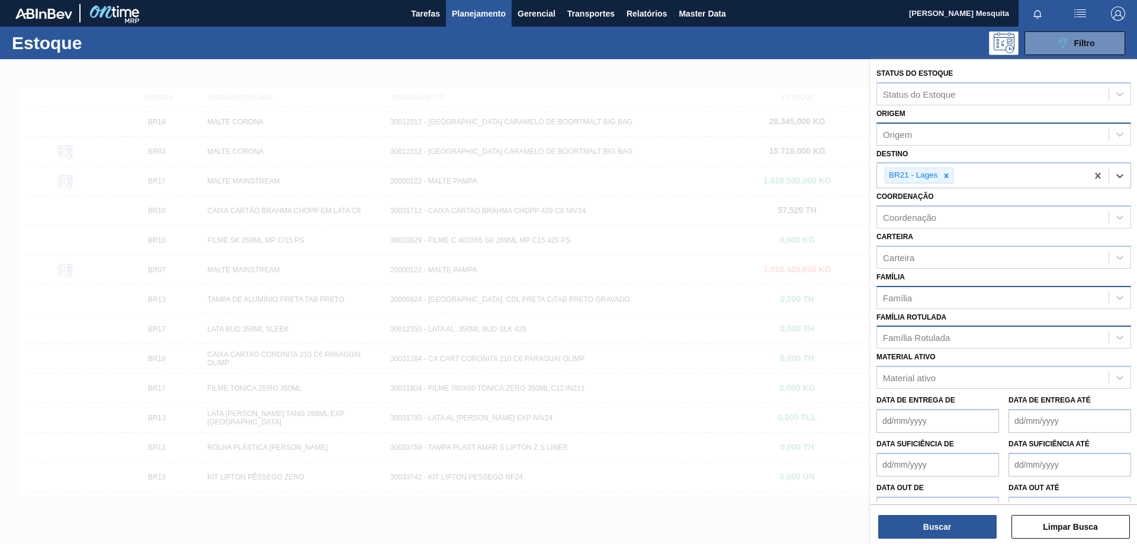
click at [934, 308] on div "Família" at bounding box center [1004, 297] width 255 height 23
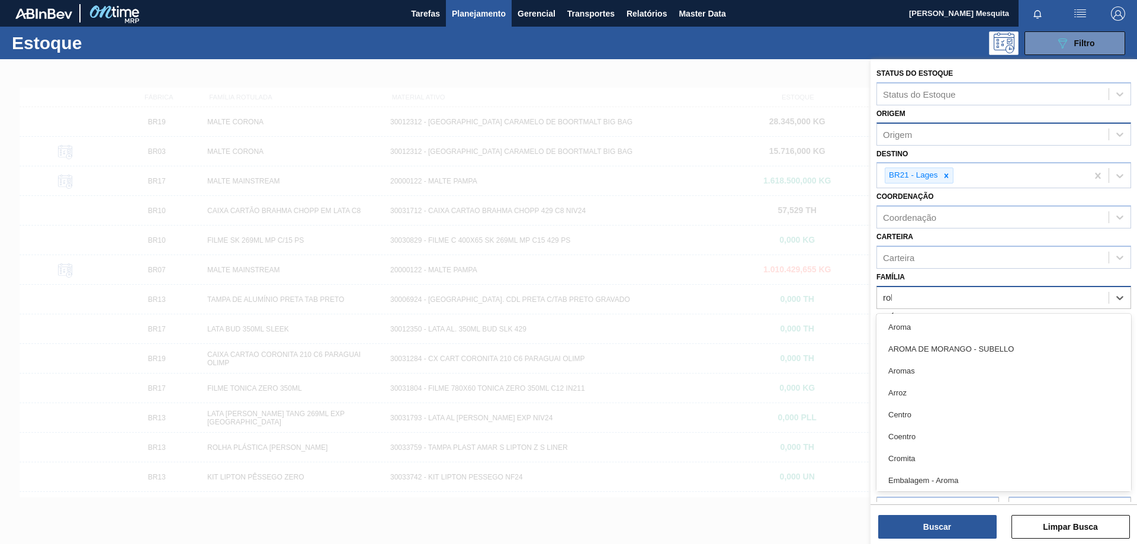
type input "rolh"
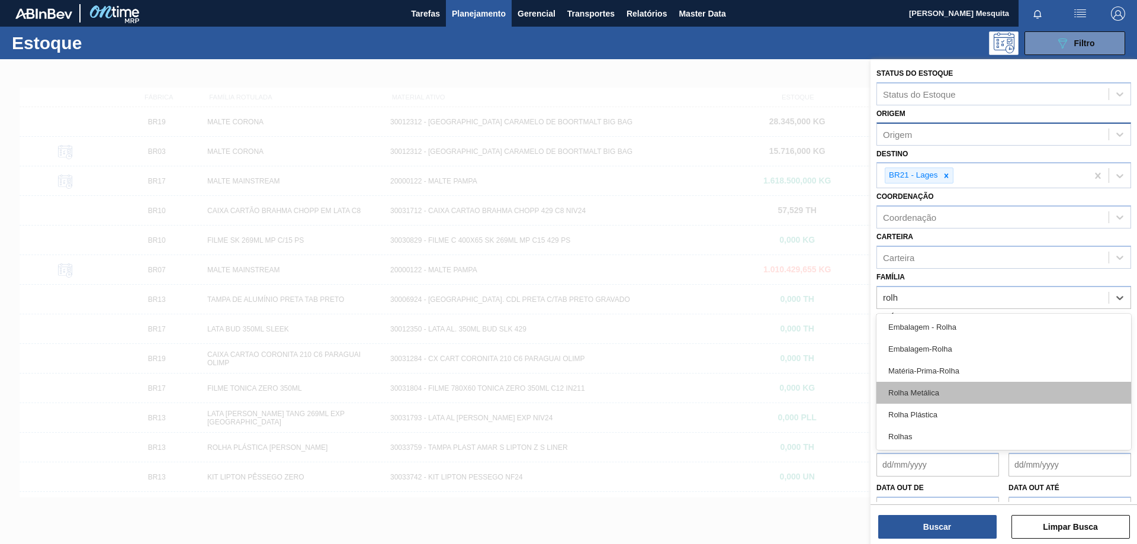
click at [917, 397] on div "Rolha Metálica" at bounding box center [1004, 393] width 255 height 22
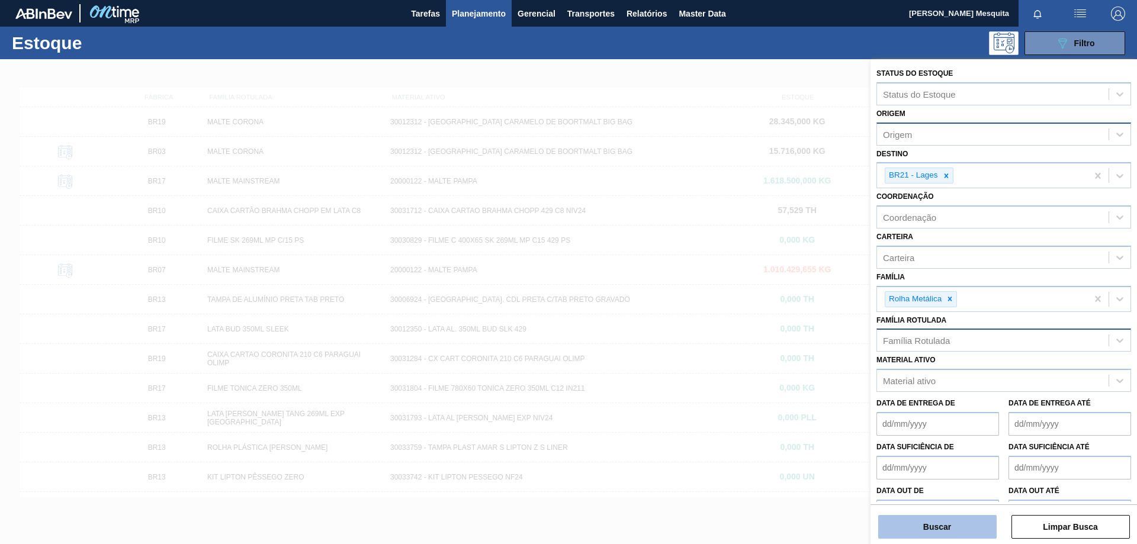
click at [930, 536] on button "Buscar" at bounding box center [937, 527] width 118 height 24
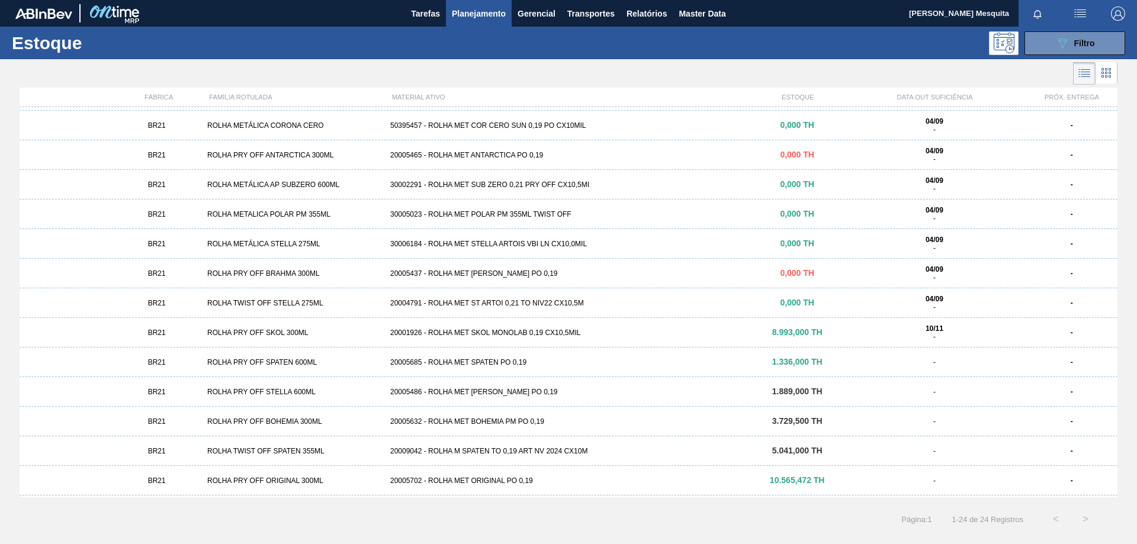
scroll to position [320, 0]
